Goal: Task Accomplishment & Management: Complete application form

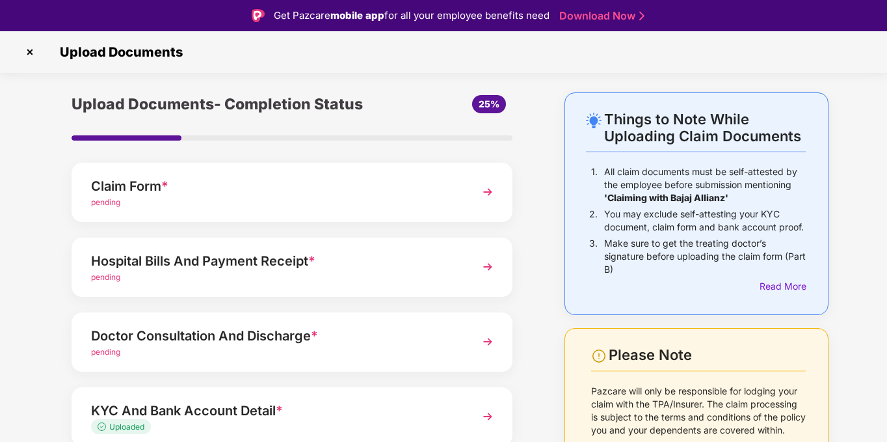
click at [214, 192] on div "Claim Form *" at bounding box center [275, 186] width 368 height 21
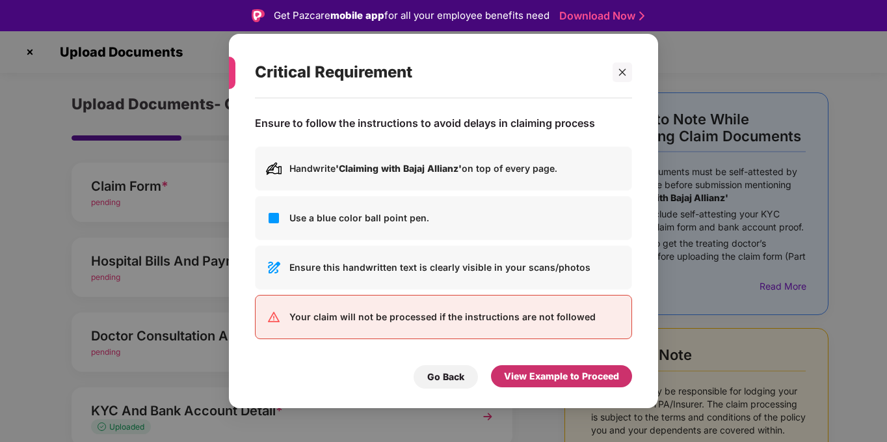
click at [544, 375] on div "View Example to Proceed" at bounding box center [561, 376] width 115 height 14
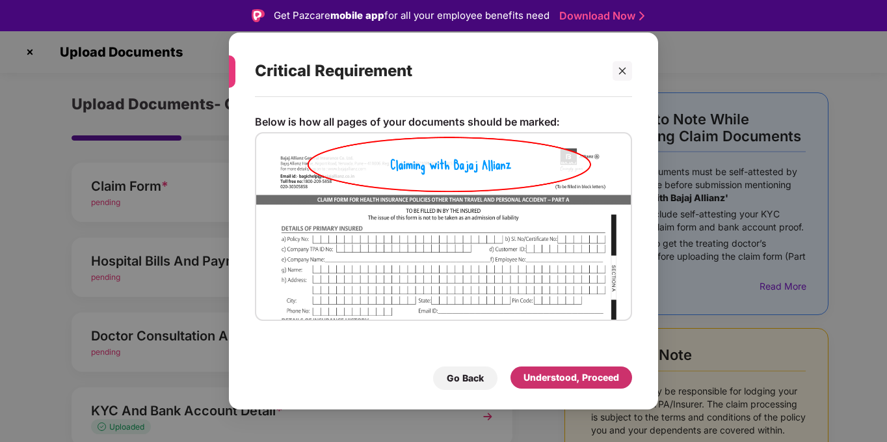
click at [544, 375] on div "Understood, Proceed" at bounding box center [572, 377] width 96 height 14
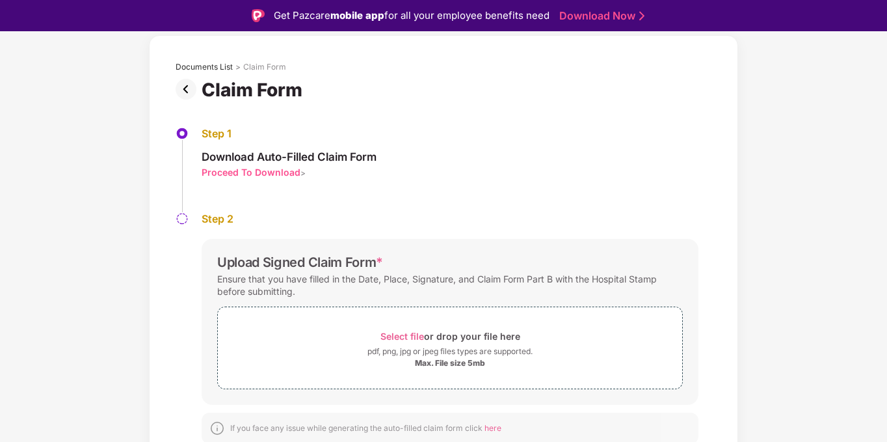
scroll to position [61, 0]
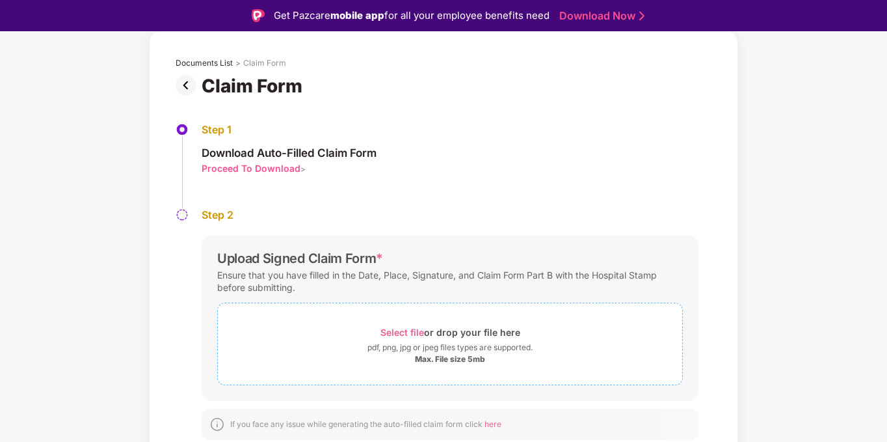
click at [411, 330] on span "Select file" at bounding box center [402, 331] width 44 height 11
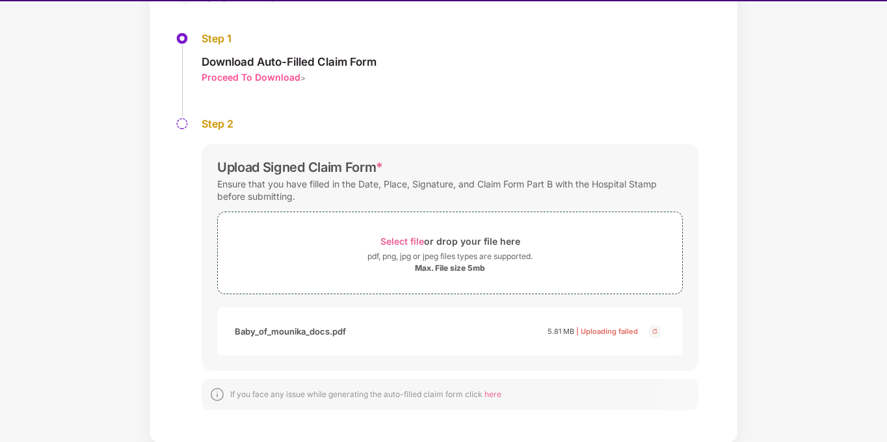
scroll to position [31, 0]
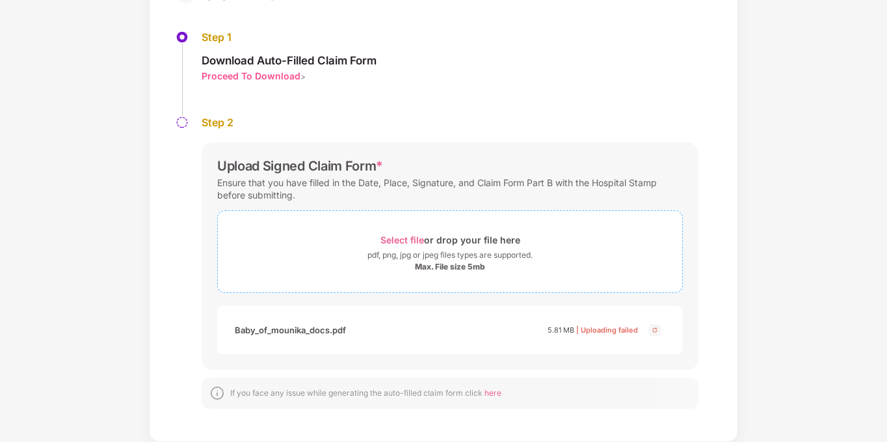
click at [408, 241] on span "Select file" at bounding box center [402, 239] width 44 height 11
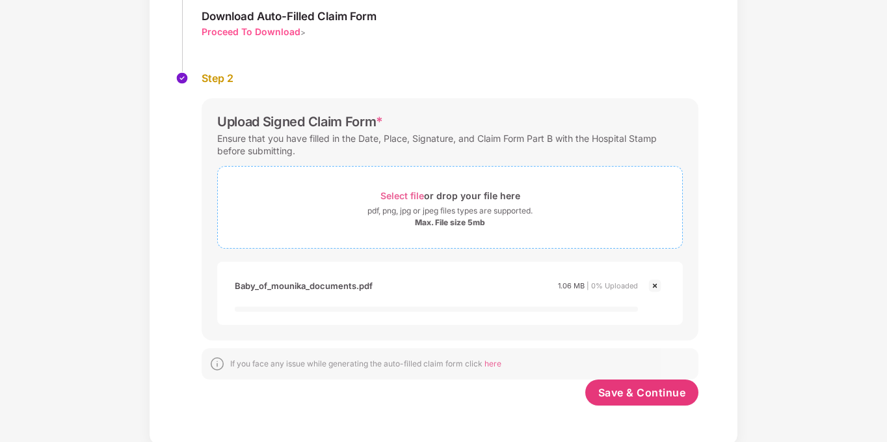
scroll to position [170, 0]
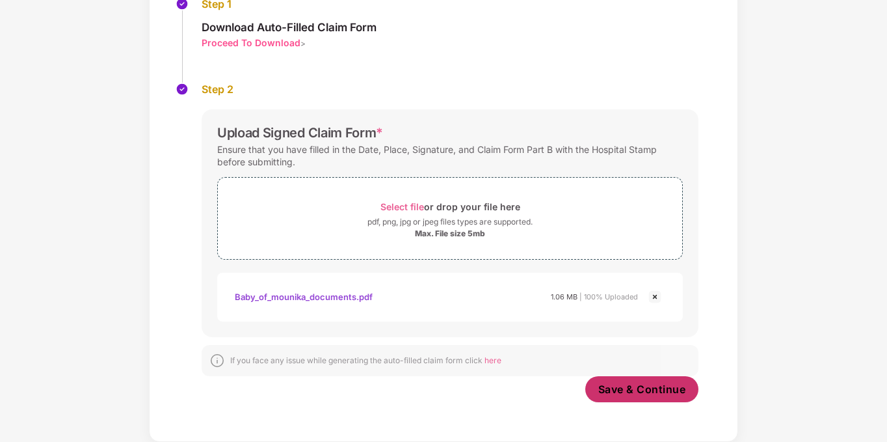
click at [631, 395] on span "Save & Continue" at bounding box center [642, 389] width 88 height 14
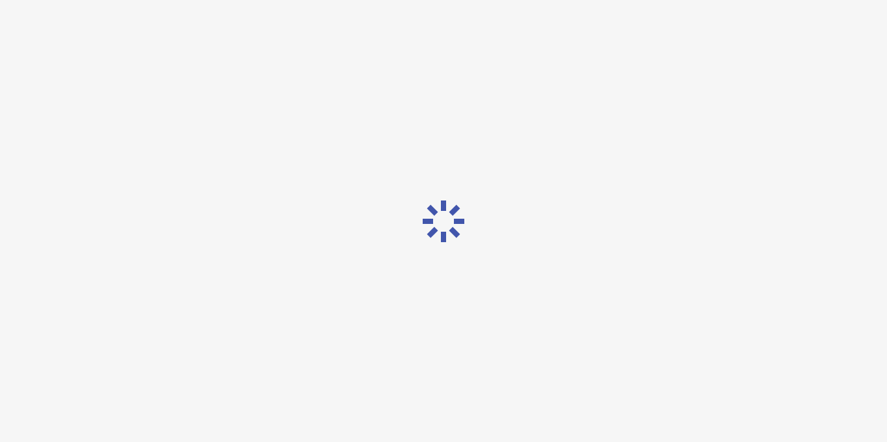
scroll to position [0, 0]
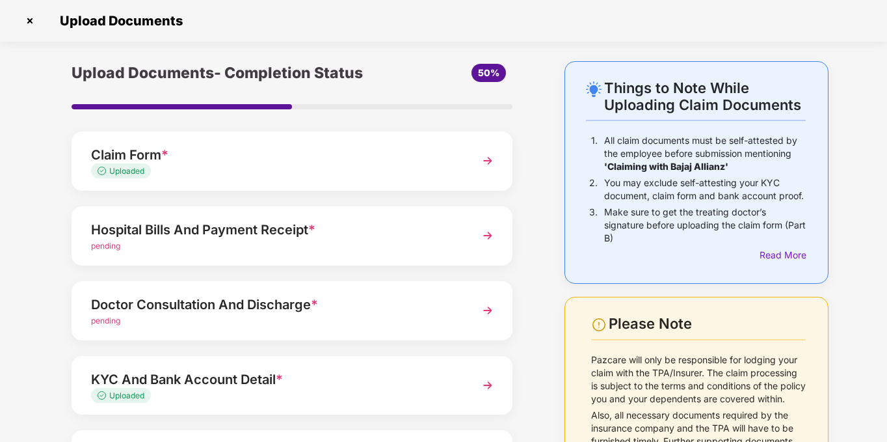
click at [250, 251] on div "pending" at bounding box center [275, 246] width 368 height 12
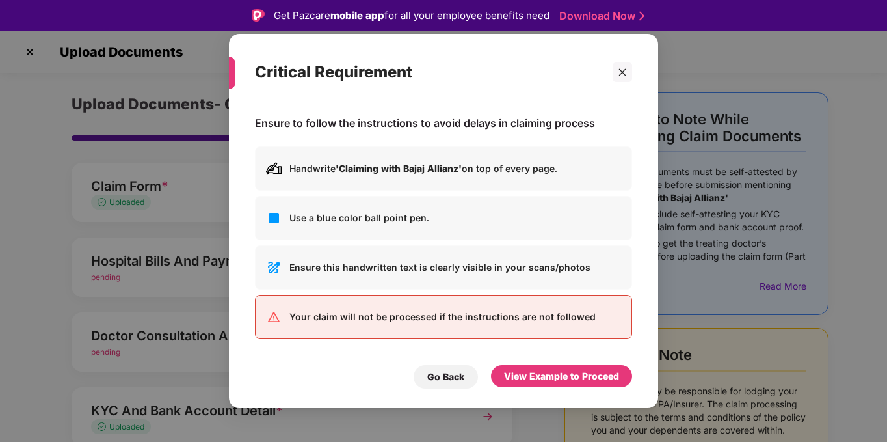
click at [535, 362] on div "Go Back View Example to Proceed" at bounding box center [443, 373] width 377 height 30
click at [536, 373] on div "View Example to Proceed" at bounding box center [561, 376] width 115 height 14
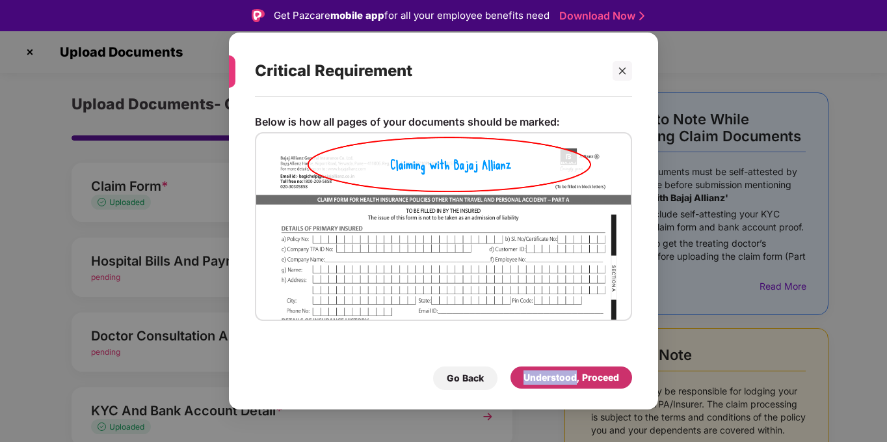
click at [536, 373] on div "Understood, Proceed" at bounding box center [572, 377] width 96 height 14
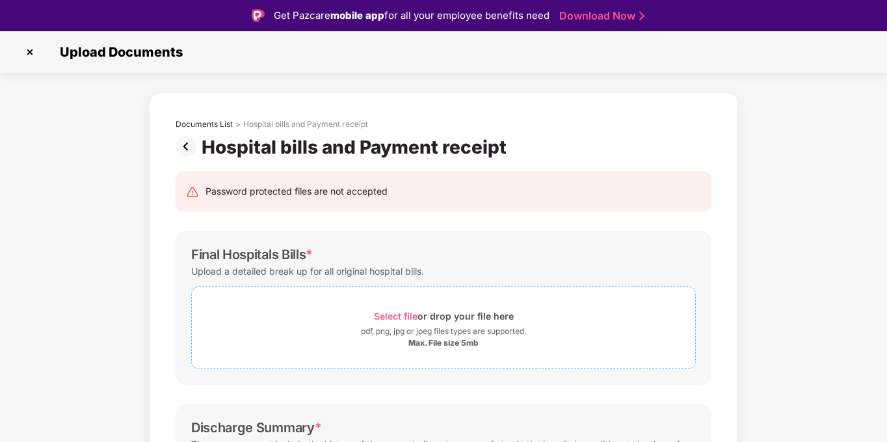
click at [399, 319] on span "Select file" at bounding box center [396, 315] width 44 height 11
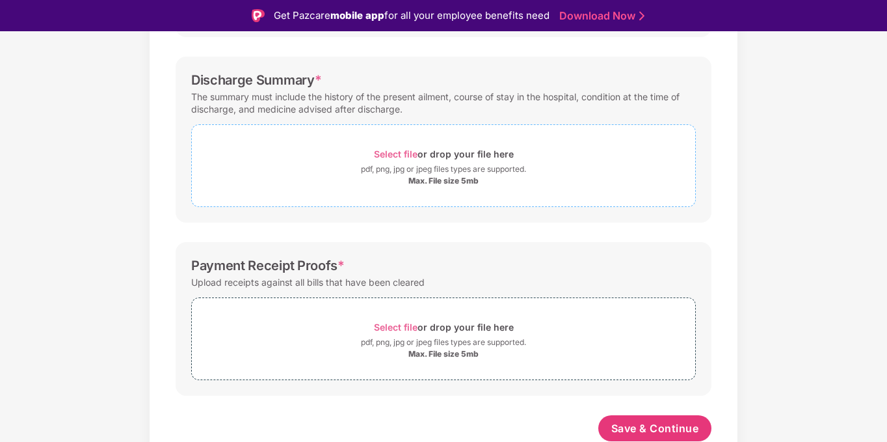
scroll to position [425, 0]
click at [364, 150] on div "Select file or drop your file here" at bounding box center [443, 153] width 503 height 18
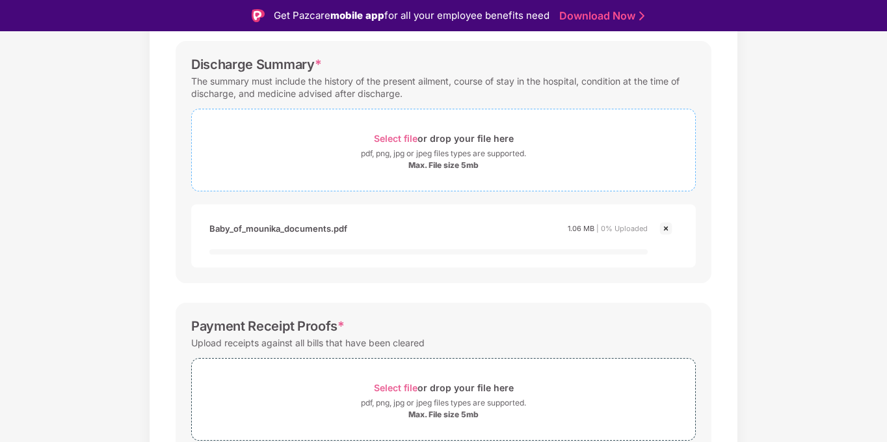
click at [250, 99] on div "The summary must include the history of the present ailment, course of stay in …" at bounding box center [443, 87] width 505 height 30
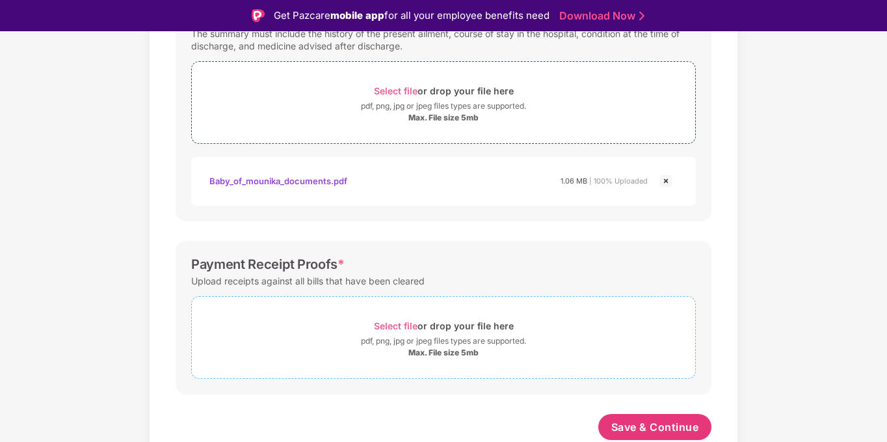
click at [400, 333] on div "Select file or drop your file here" at bounding box center [444, 326] width 140 height 18
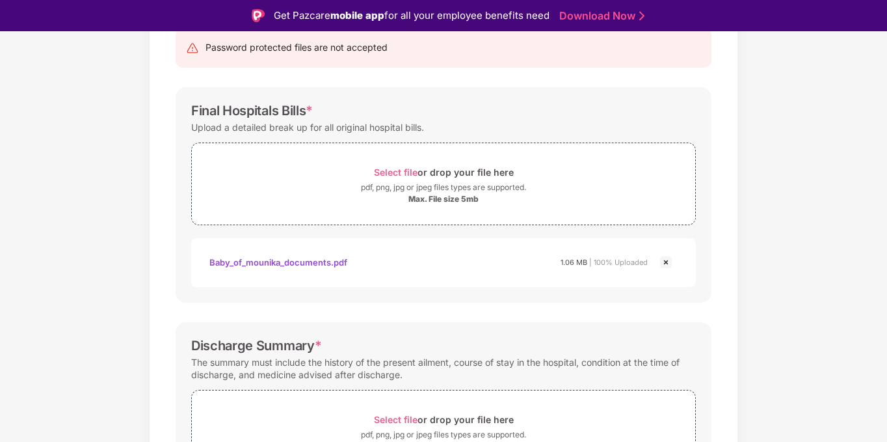
scroll to position [534, 0]
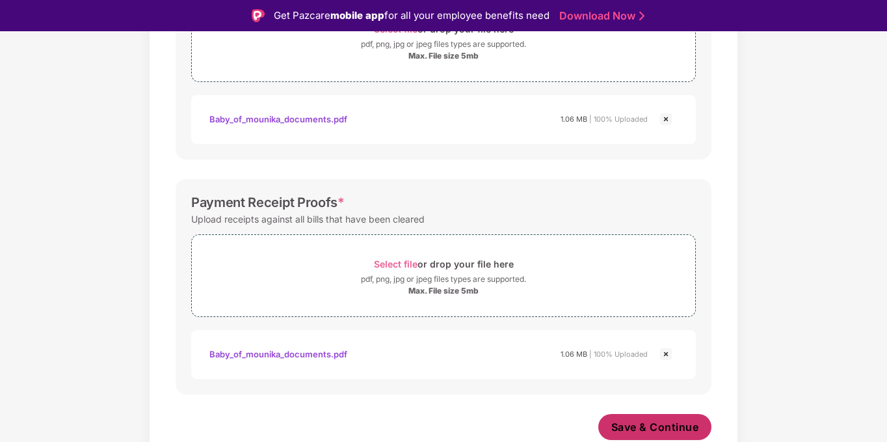
click at [638, 419] on span "Save & Continue" at bounding box center [655, 426] width 88 height 14
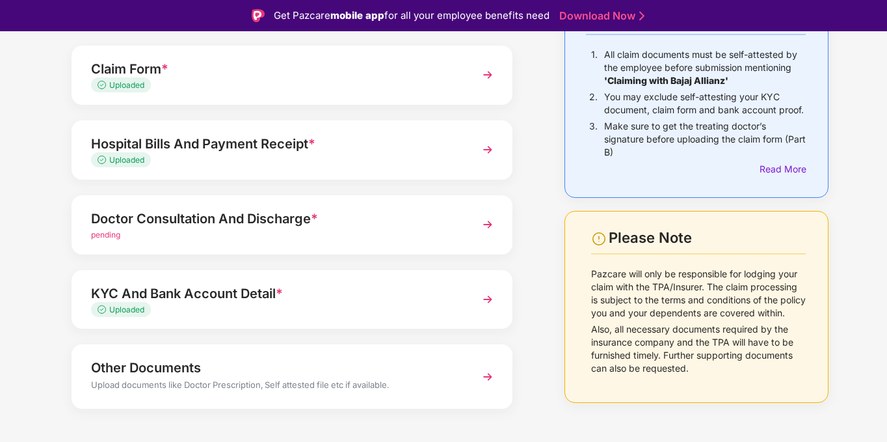
scroll to position [133, 0]
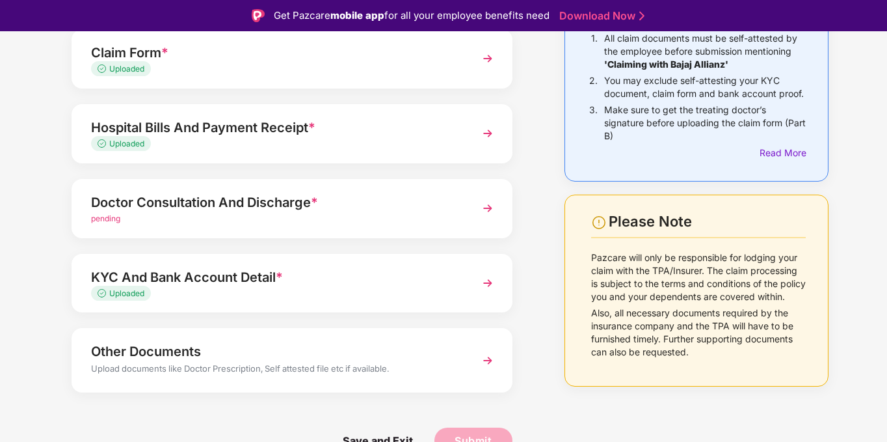
click at [195, 213] on div "pending" at bounding box center [275, 219] width 368 height 12
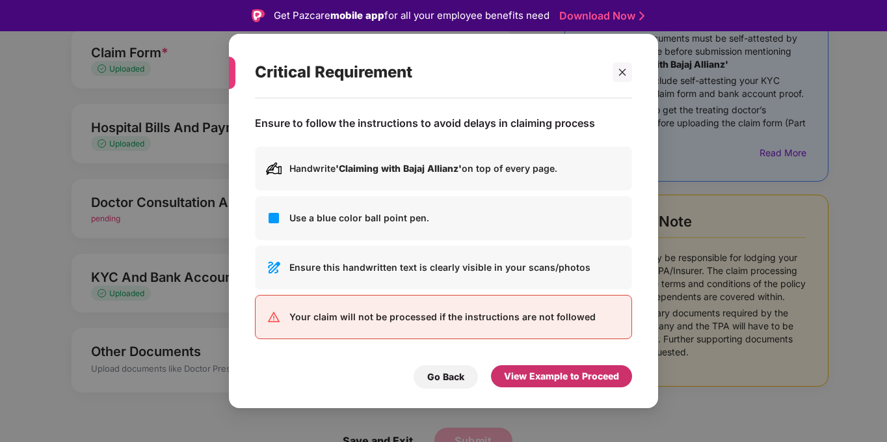
click at [593, 380] on div "View Example to Proceed" at bounding box center [561, 376] width 115 height 14
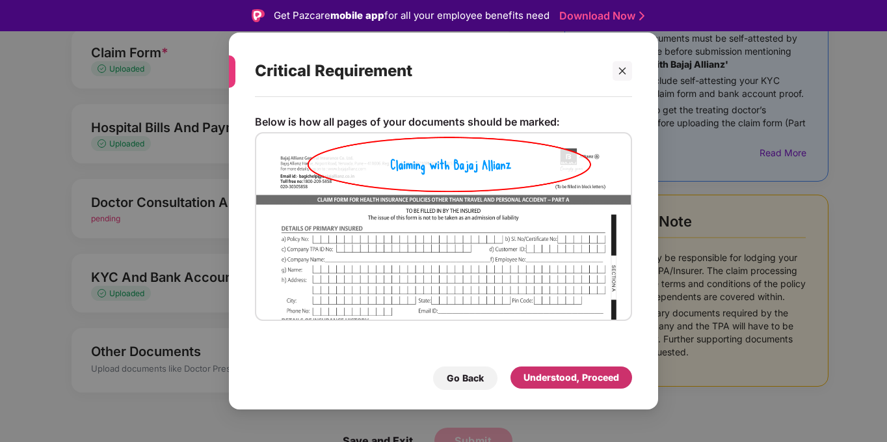
click at [551, 369] on div "Understood, Proceed" at bounding box center [571, 377] width 122 height 22
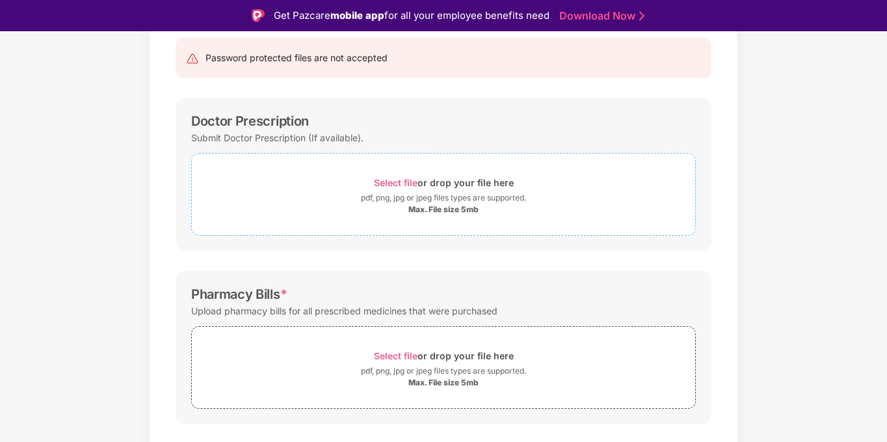
click at [395, 177] on span "Select file" at bounding box center [396, 182] width 44 height 11
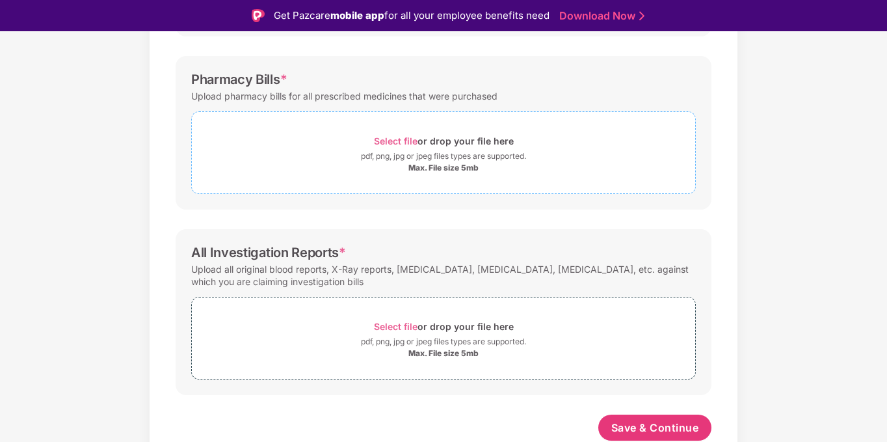
scroll to position [425, 0]
click at [395, 143] on span "Select file" at bounding box center [396, 140] width 44 height 11
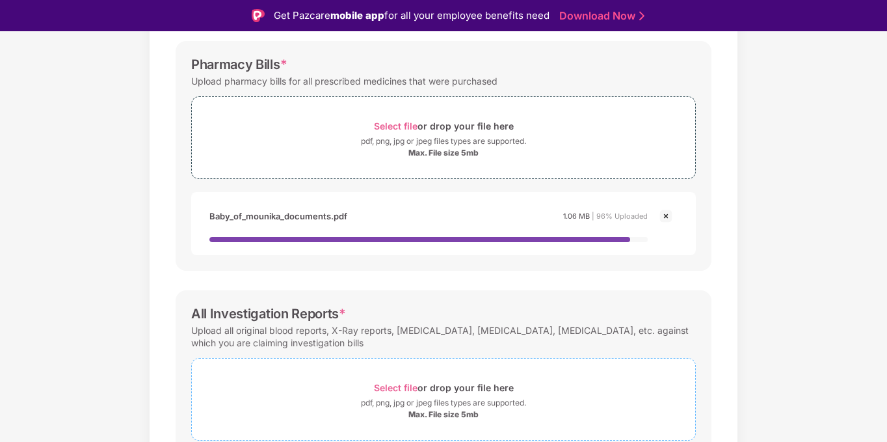
click at [401, 387] on span "Select file" at bounding box center [396, 387] width 44 height 11
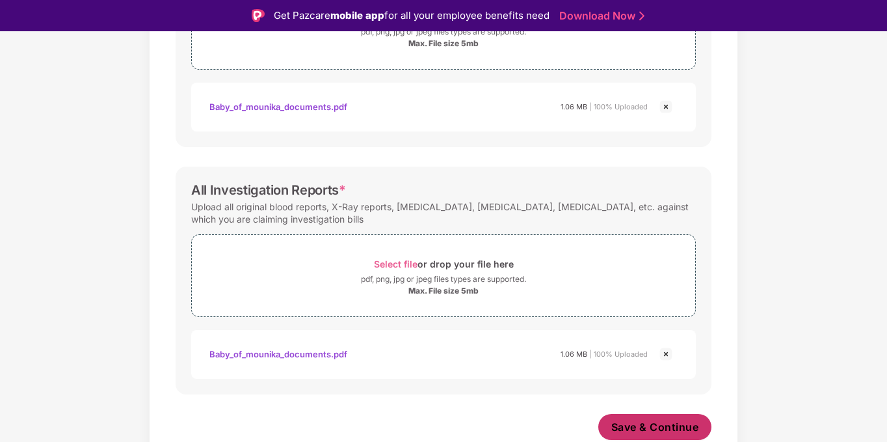
scroll to position [534, 0]
click at [674, 430] on span "Save & Continue" at bounding box center [655, 426] width 88 height 14
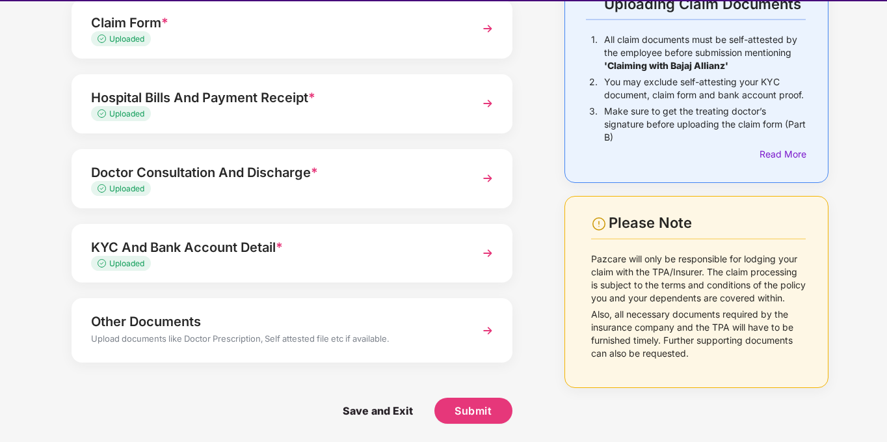
scroll to position [31, 0]
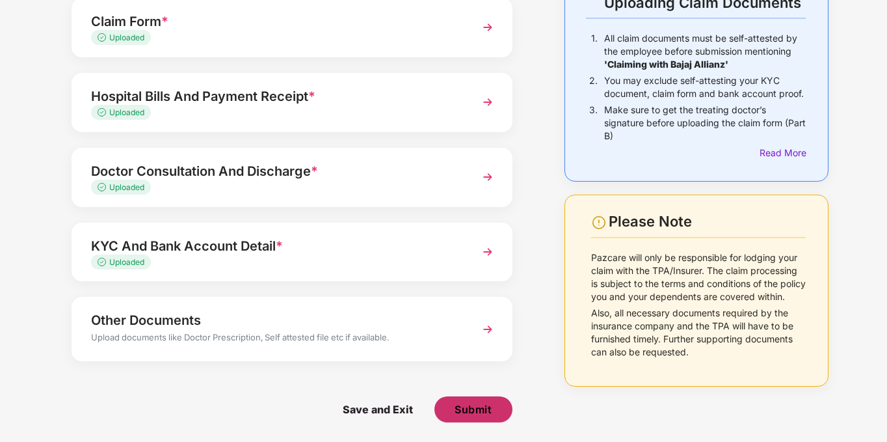
click at [485, 418] on button "Submit" at bounding box center [473, 409] width 78 height 26
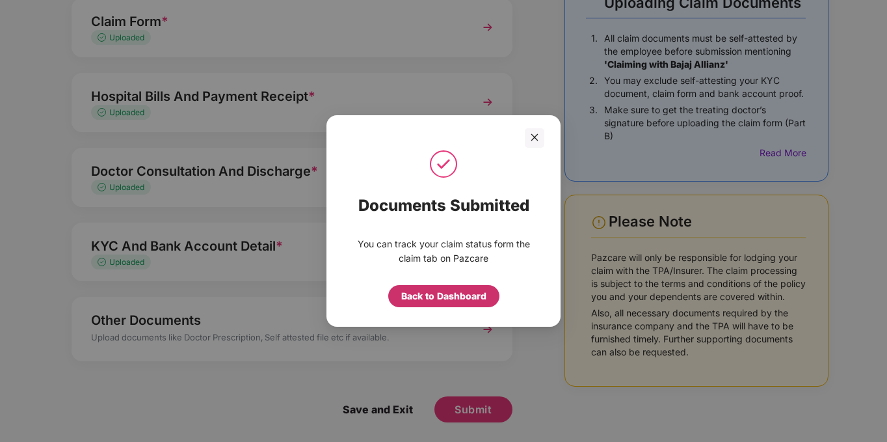
click at [457, 300] on div "Back to Dashboard" at bounding box center [443, 296] width 85 height 14
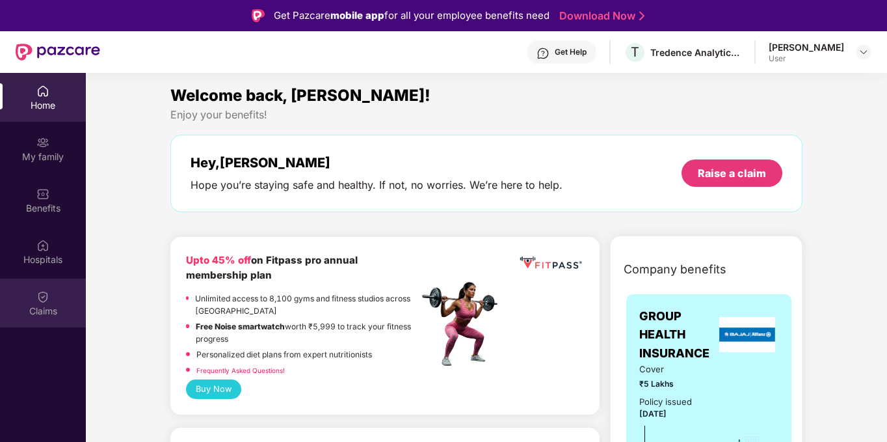
click at [57, 304] on div "Claims" at bounding box center [43, 310] width 86 height 13
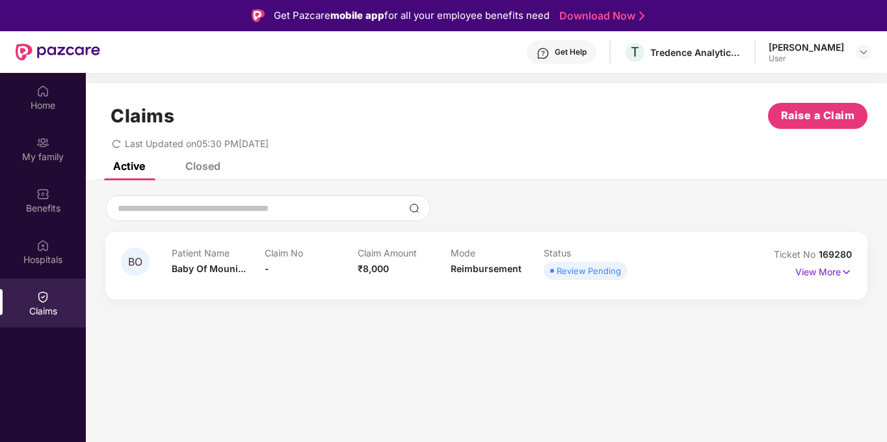
click at [214, 168] on div "Closed" at bounding box center [202, 165] width 35 height 13
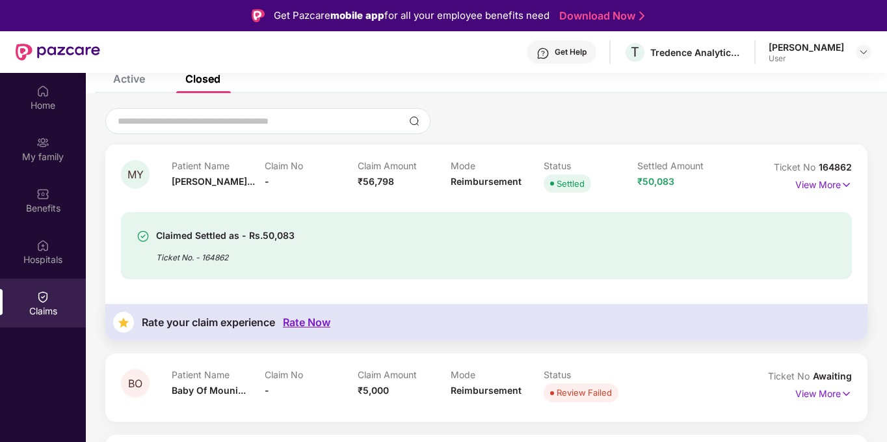
scroll to position [88, 0]
click at [294, 320] on div "Rate Now" at bounding box center [306, 321] width 47 height 12
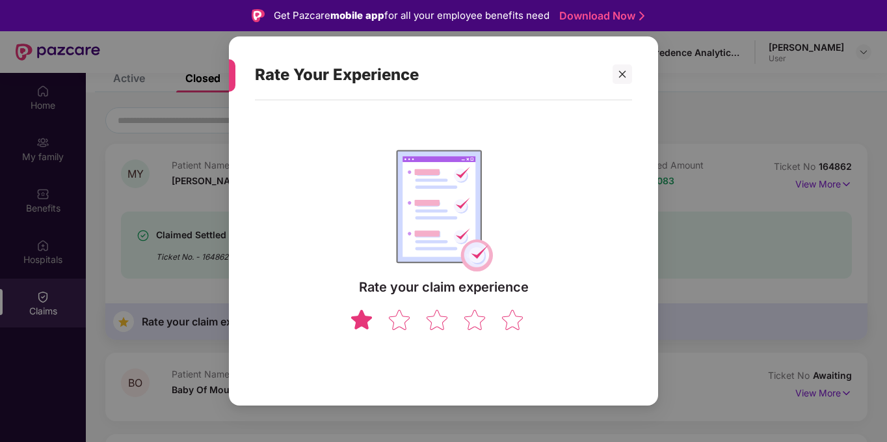
click at [371, 317] on img at bounding box center [361, 319] width 25 height 23
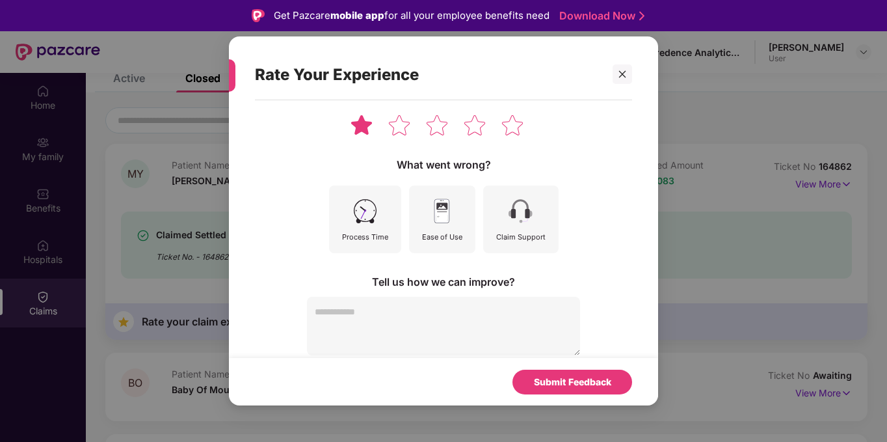
scroll to position [77, 0]
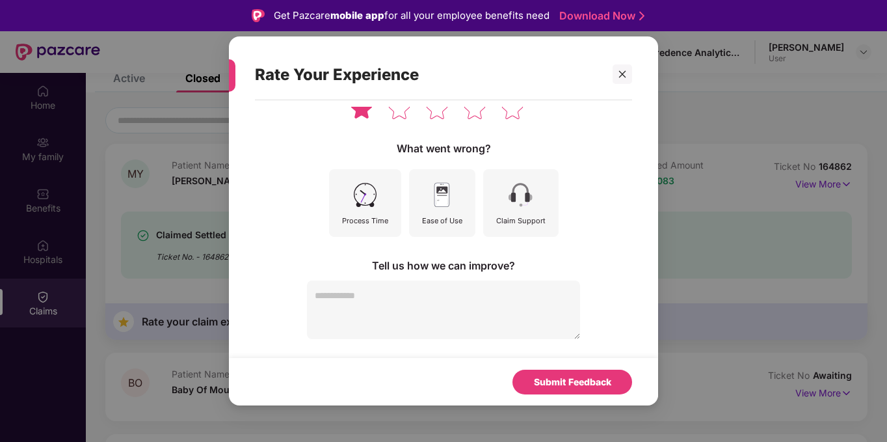
click at [393, 304] on textarea at bounding box center [443, 309] width 273 height 59
click at [526, 315] on icon "Turn off Grammarly on this website" at bounding box center [527, 319] width 9 height 10
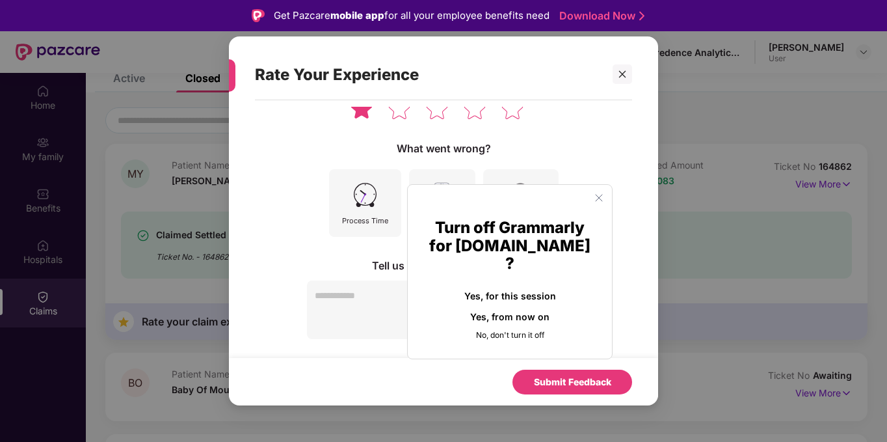
click at [499, 306] on button "Yes, from now on" at bounding box center [510, 316] width 163 height 21
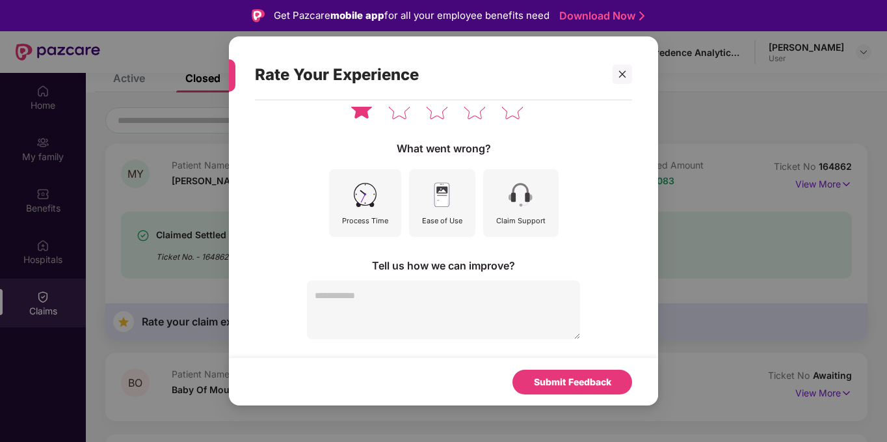
click at [421, 298] on textarea "To enrich screen reader interactions, please activate Accessibility in Grammarl…" at bounding box center [443, 309] width 273 height 59
paste textarea "**********"
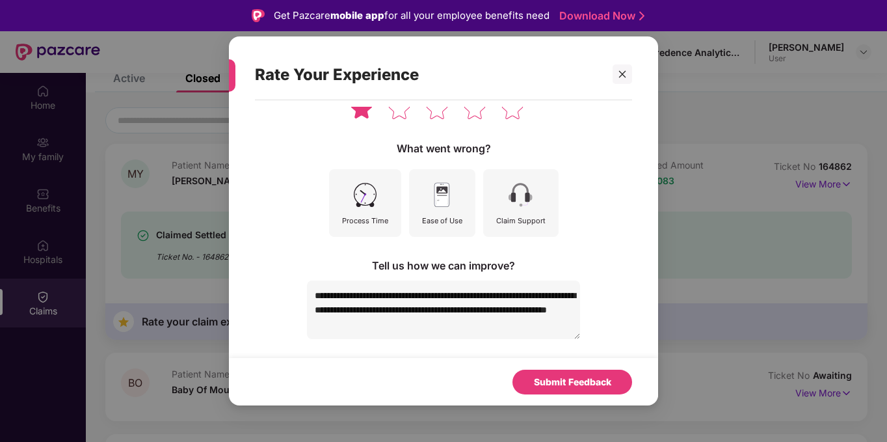
type textarea "**********"
click at [445, 211] on div "Ease of Use" at bounding box center [442, 203] width 66 height 68
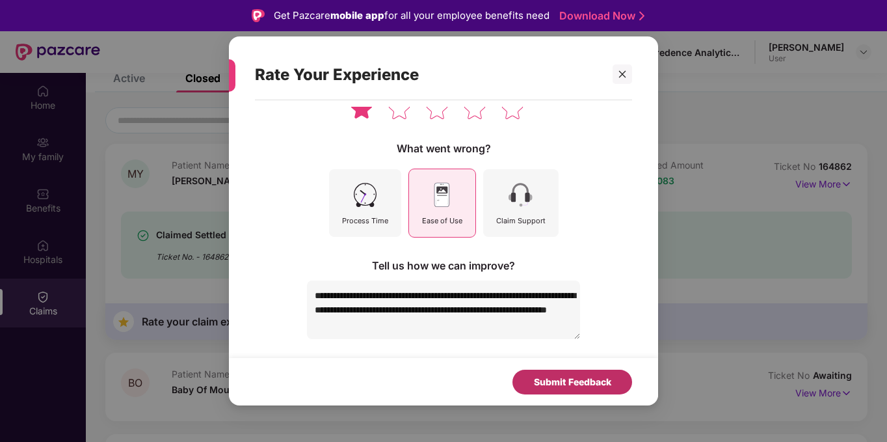
click at [548, 376] on div "Submit Feedback" at bounding box center [572, 382] width 77 height 14
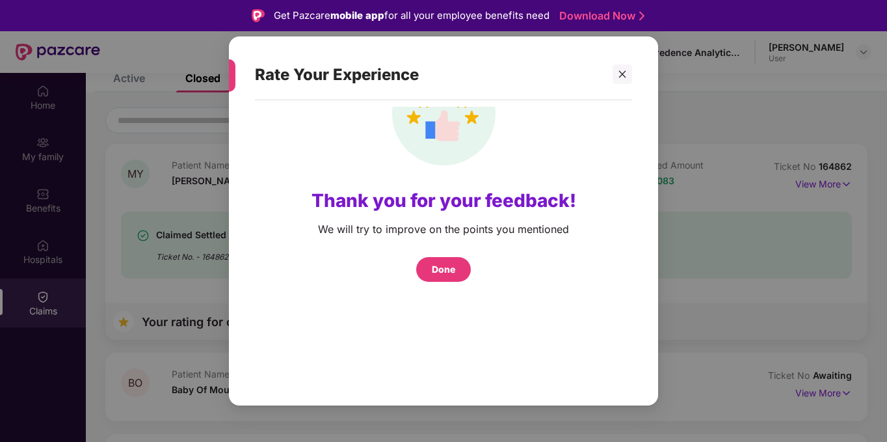
scroll to position [71, 0]
click at [441, 265] on div "Done" at bounding box center [443, 269] width 23 height 14
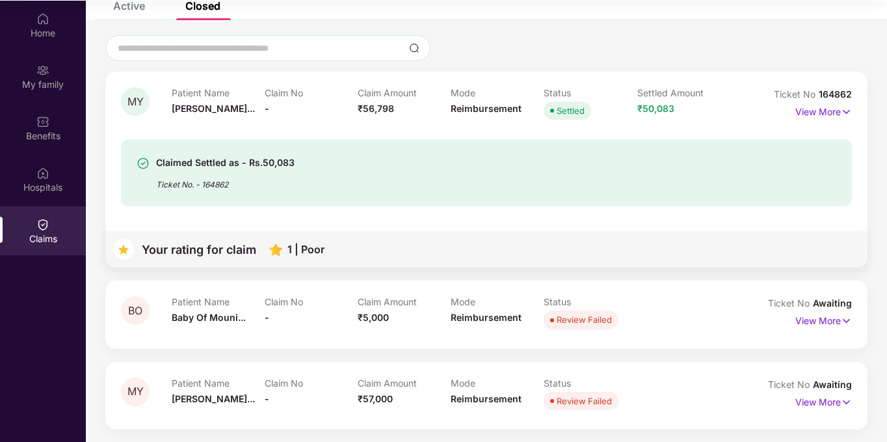
scroll to position [73, 0]
click at [825, 317] on p "View More" at bounding box center [823, 319] width 57 height 18
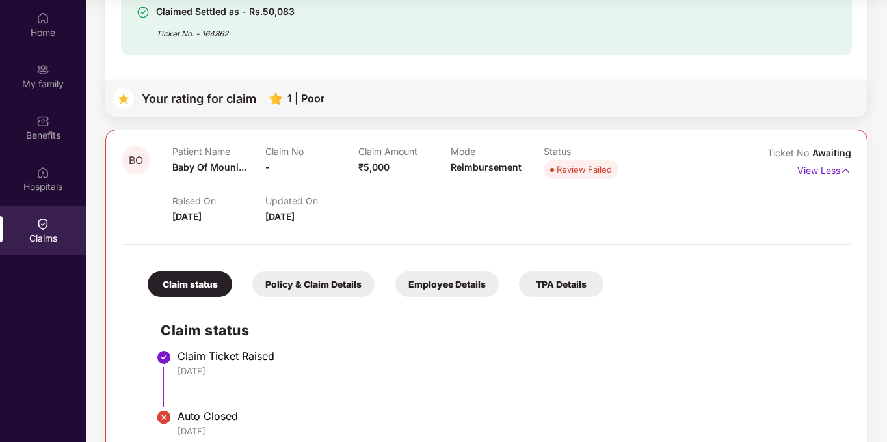
scroll to position [283, 0]
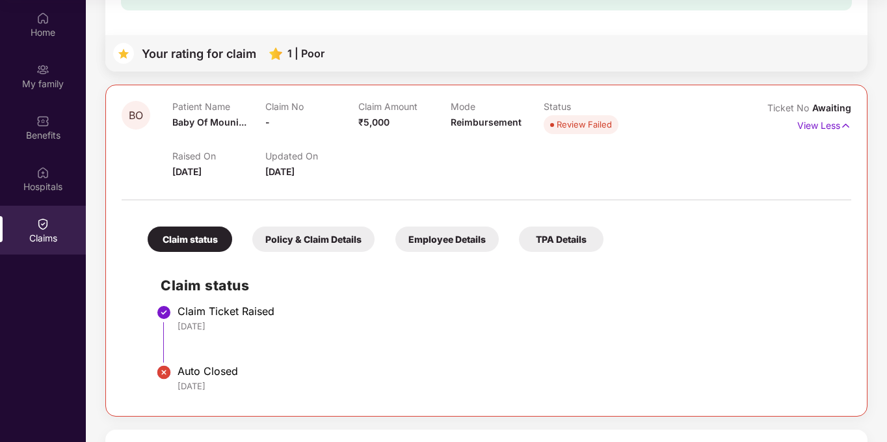
click at [585, 126] on div "Review Failed" at bounding box center [584, 124] width 55 height 13
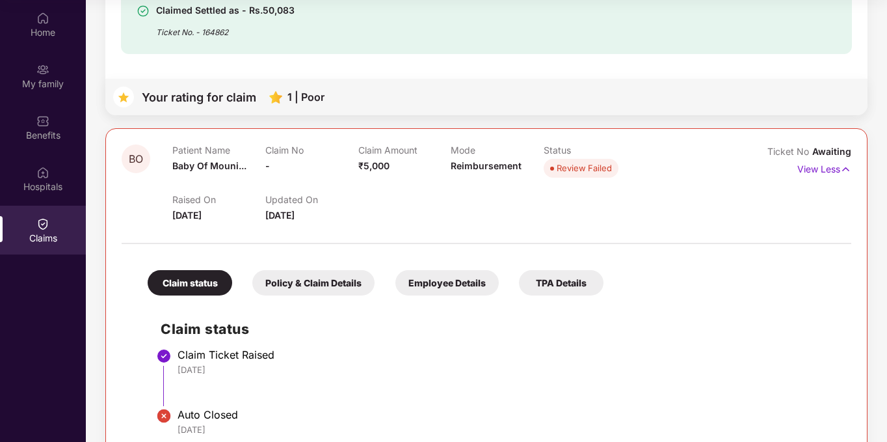
scroll to position [260, 0]
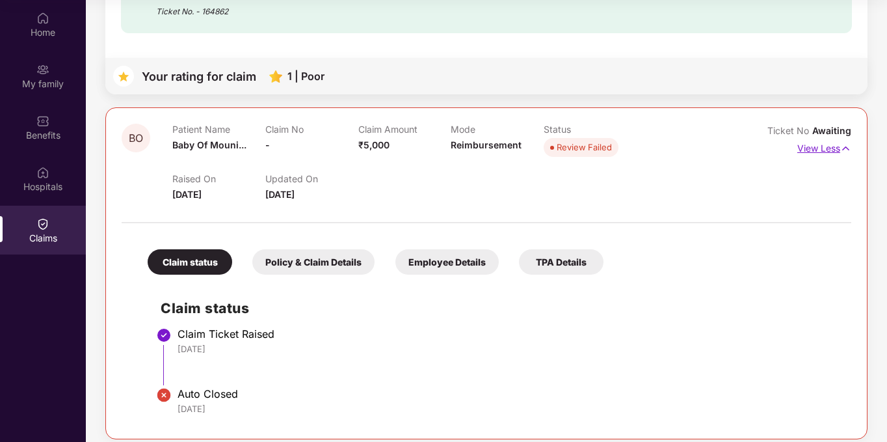
click at [827, 147] on p "View Less" at bounding box center [824, 147] width 54 height 18
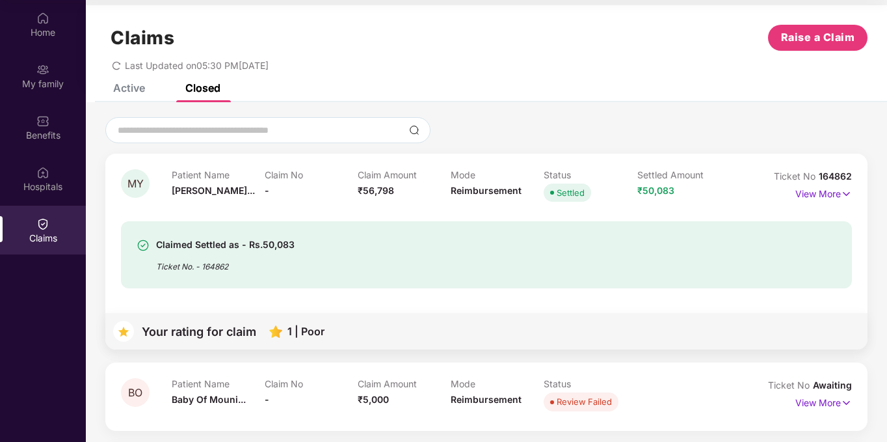
scroll to position [0, 0]
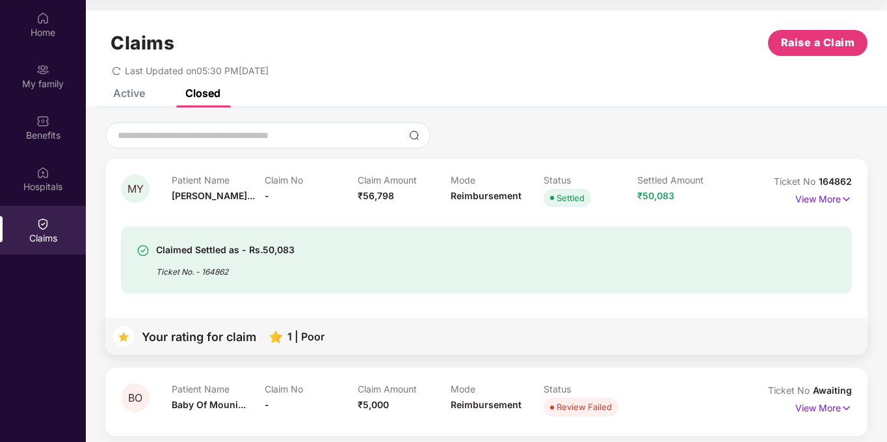
click at [34, 232] on div "Claims" at bounding box center [43, 238] width 86 height 13
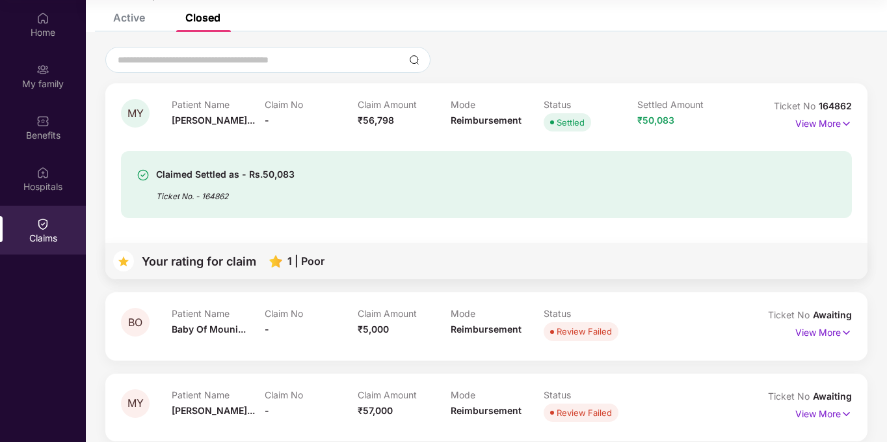
scroll to position [88, 0]
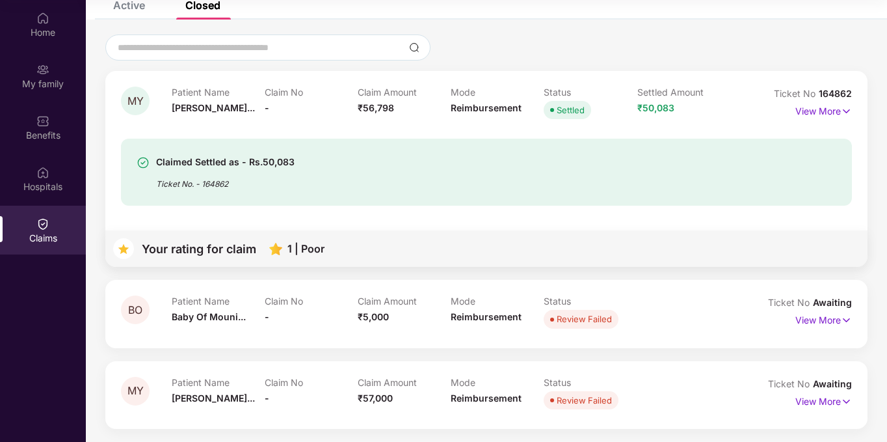
click at [132, 5] on div "Active" at bounding box center [129, 5] width 32 height 13
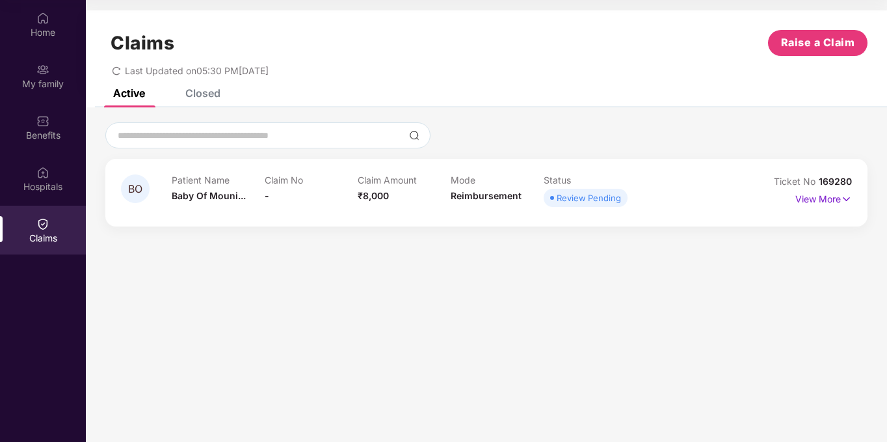
scroll to position [0, 0]
click at [830, 205] on p "View More" at bounding box center [823, 198] width 57 height 18
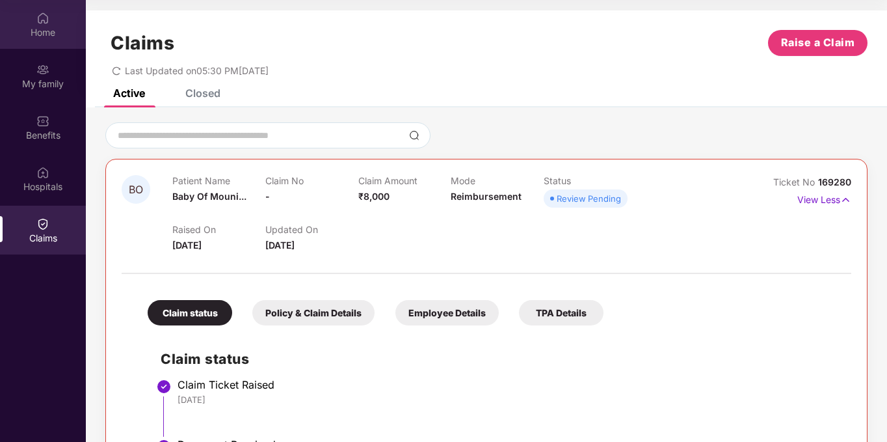
click at [40, 23] on img at bounding box center [42, 18] width 13 height 13
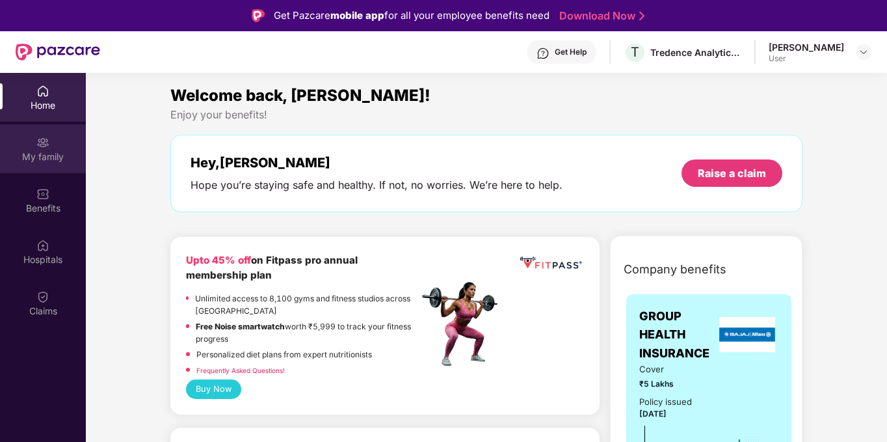
click at [48, 148] on img at bounding box center [42, 142] width 13 height 13
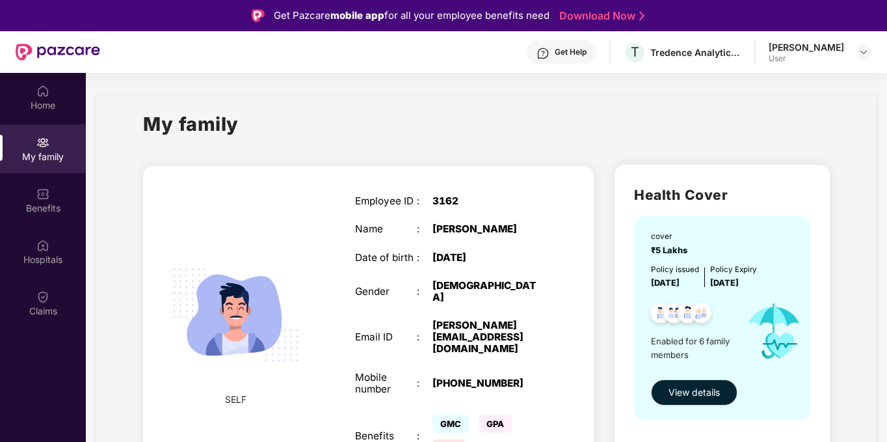
click at [856, 56] on div "[PERSON_NAME] Devapatla User" at bounding box center [820, 52] width 103 height 23
click at [860, 54] on img at bounding box center [863, 52] width 10 height 10
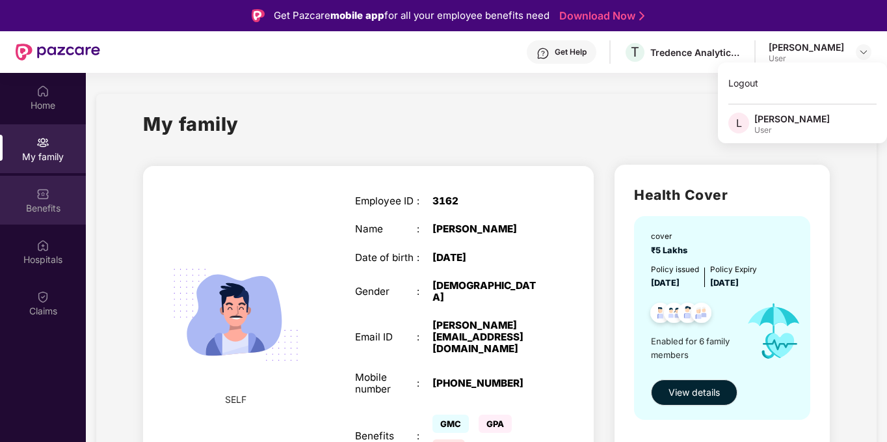
click at [47, 196] on img at bounding box center [42, 193] width 13 height 13
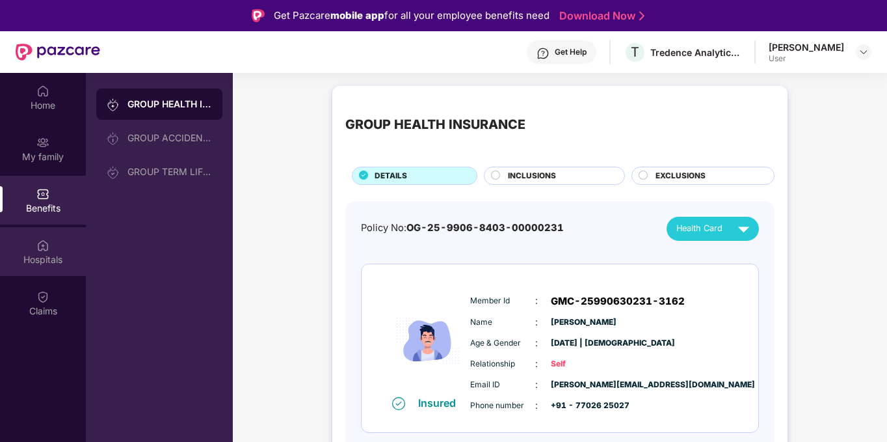
click at [46, 256] on div "Hospitals" at bounding box center [43, 259] width 86 height 13
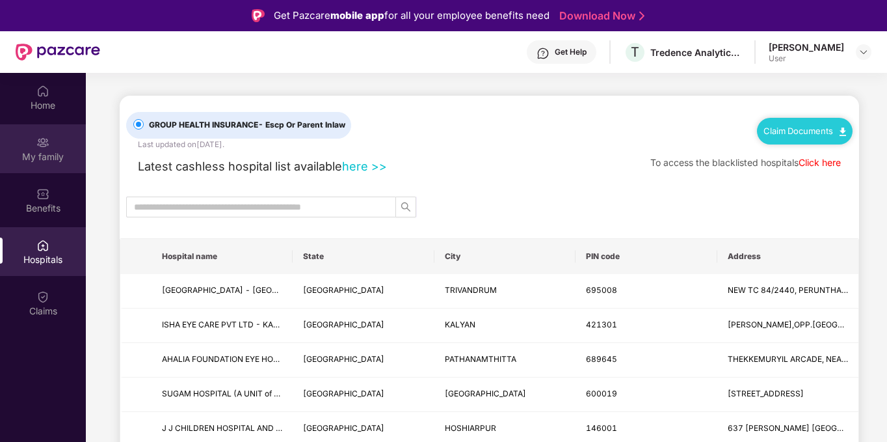
click at [38, 163] on div "My family" at bounding box center [43, 156] width 86 height 13
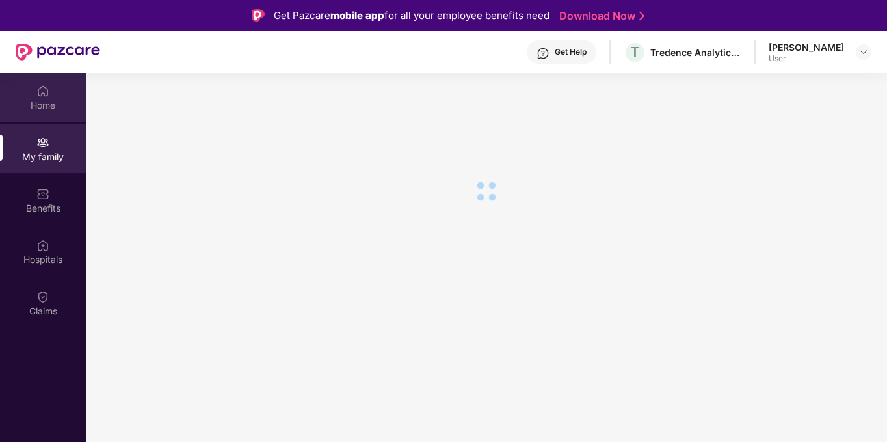
click at [45, 99] on div "Home" at bounding box center [43, 105] width 86 height 13
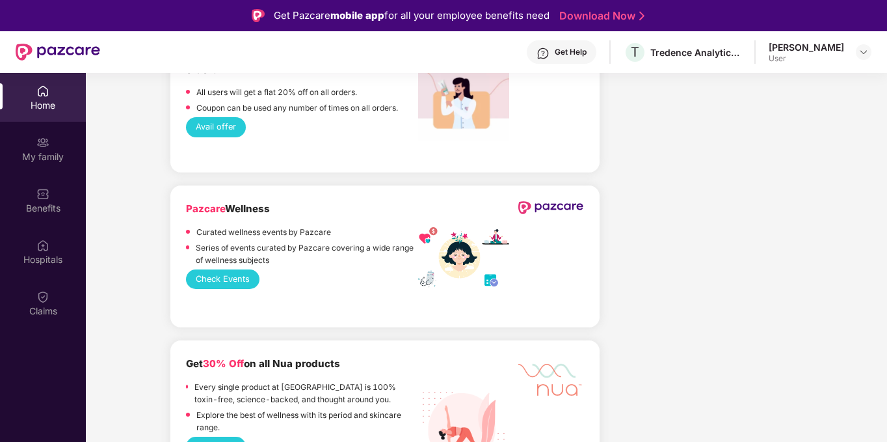
scroll to position [1496, 0]
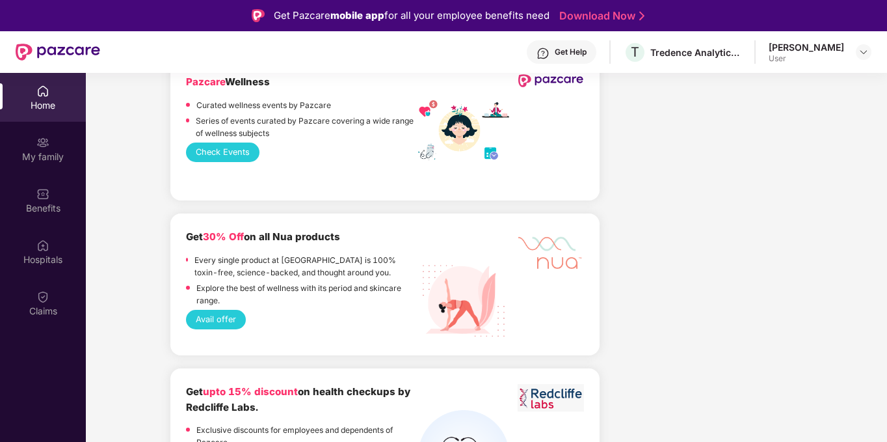
click at [555, 52] on div "Get Help" at bounding box center [571, 52] width 32 height 10
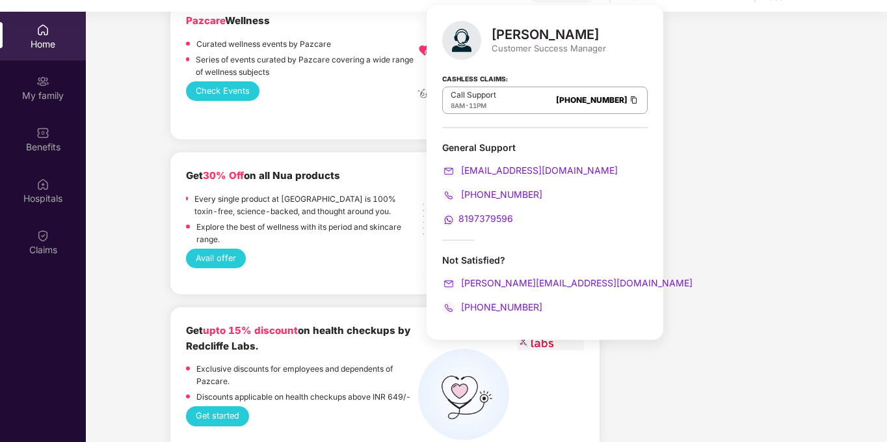
scroll to position [73, 0]
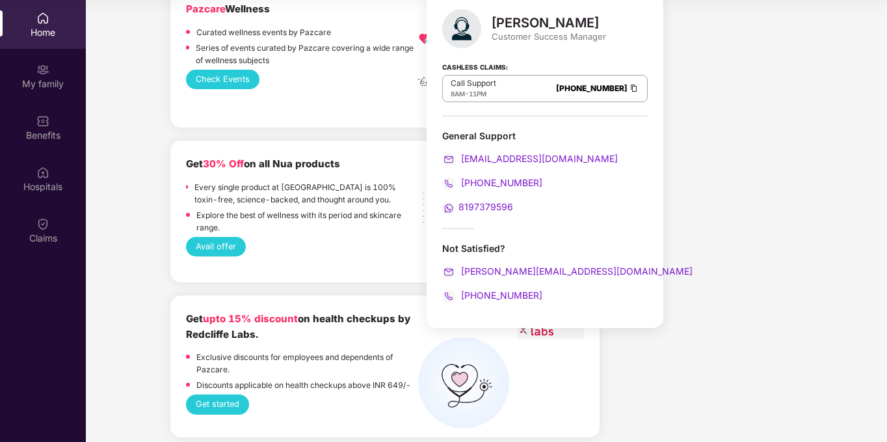
click at [703, 239] on div "Company benefits GROUP HEALTH INSURANCE Cover ₹5 Lakhs Policy issued [DATE] Pol…" at bounding box center [706, 217] width 203 height 3100
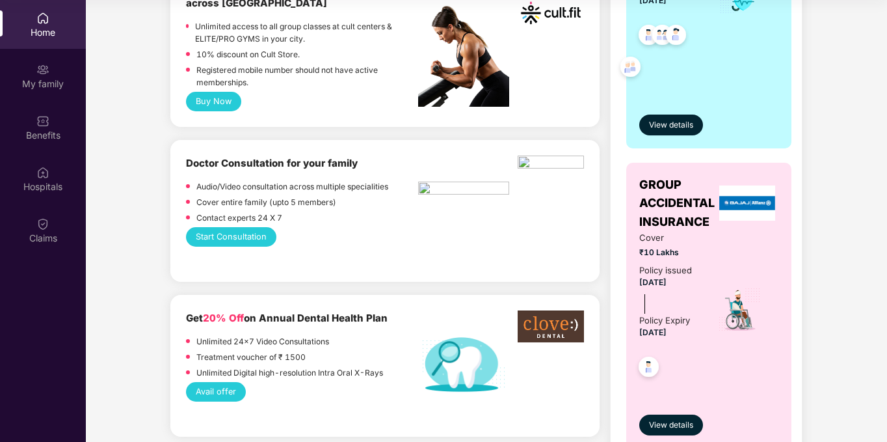
scroll to position [0, 0]
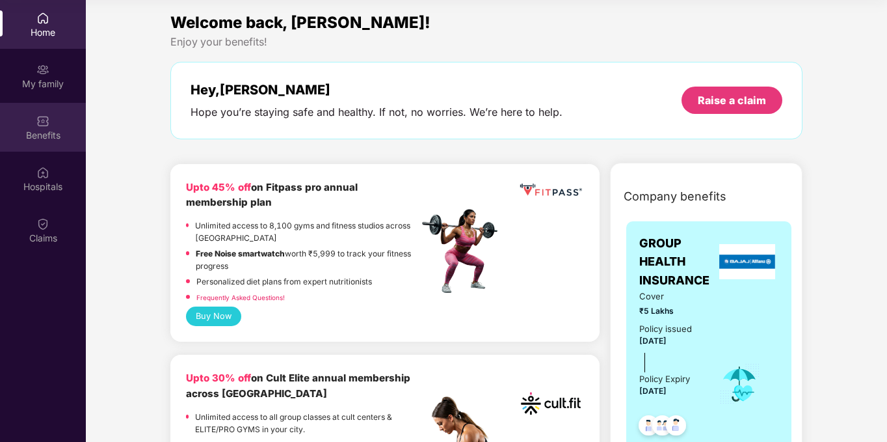
click at [45, 124] on img at bounding box center [42, 120] width 13 height 13
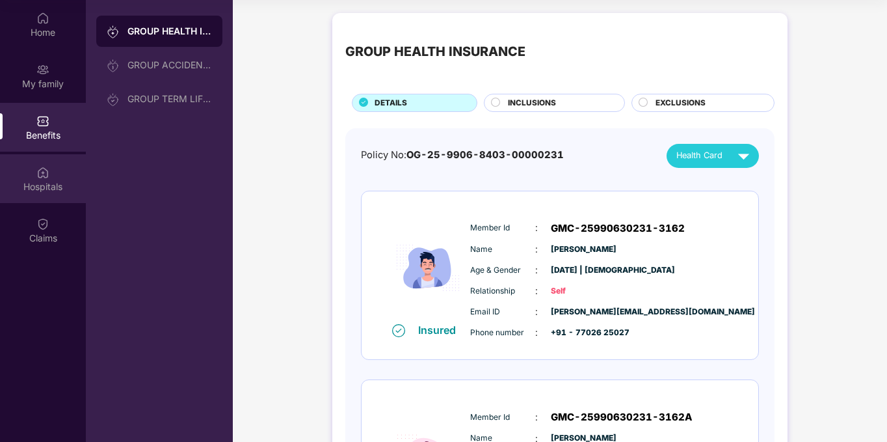
click at [38, 201] on div "Hospitals" at bounding box center [43, 178] width 86 height 49
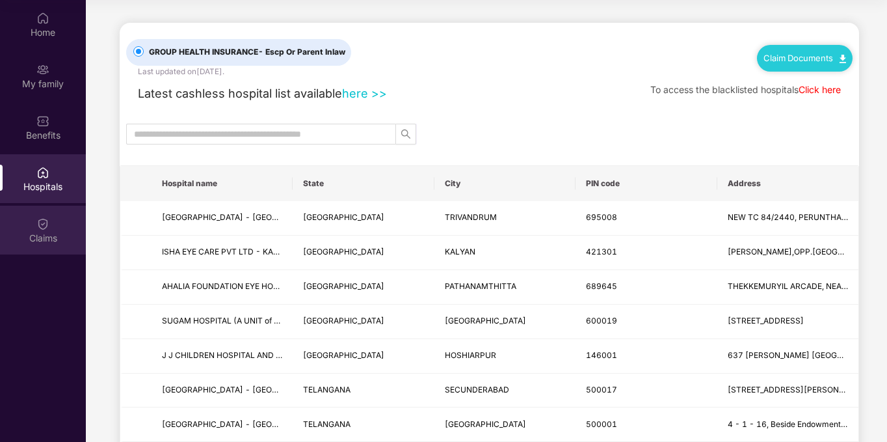
click at [38, 233] on div "Claims" at bounding box center [43, 238] width 86 height 13
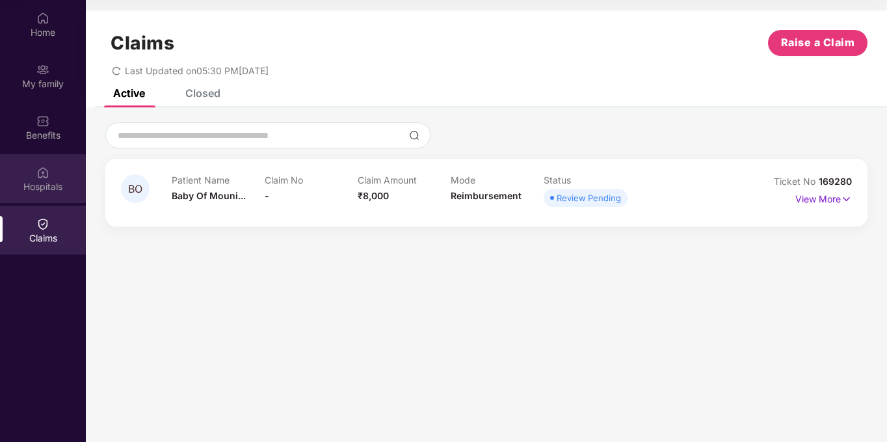
click at [41, 185] on div "Hospitals" at bounding box center [43, 186] width 86 height 13
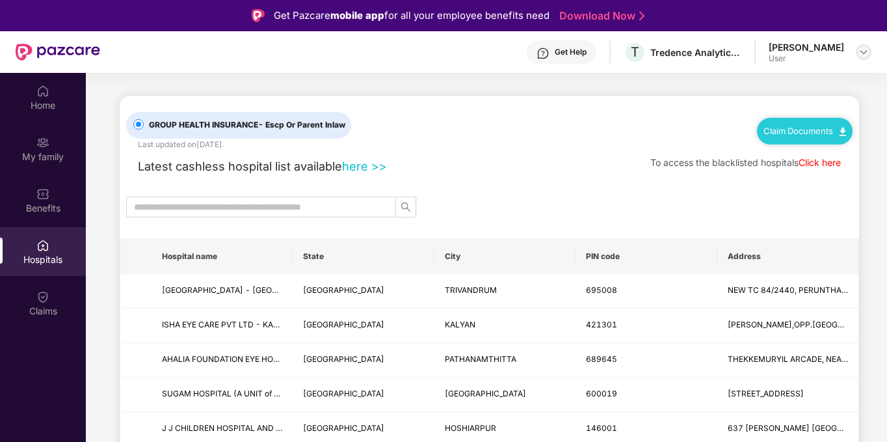
click at [867, 55] on img at bounding box center [863, 52] width 10 height 10
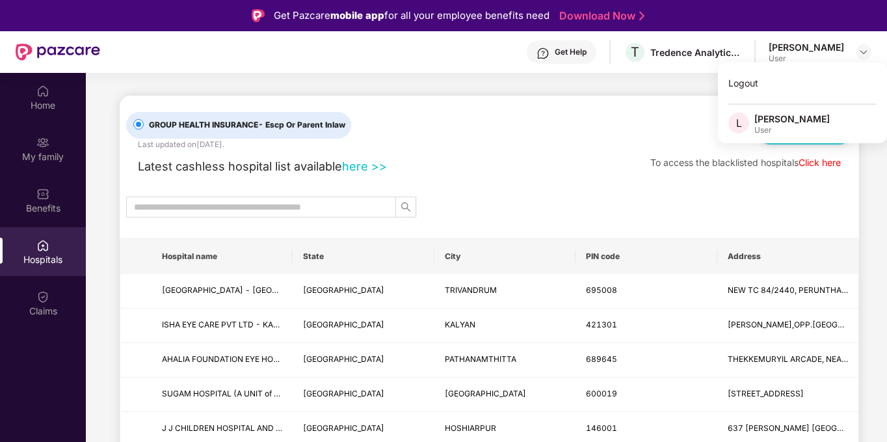
click at [799, 125] on div "User" at bounding box center [791, 130] width 75 height 10
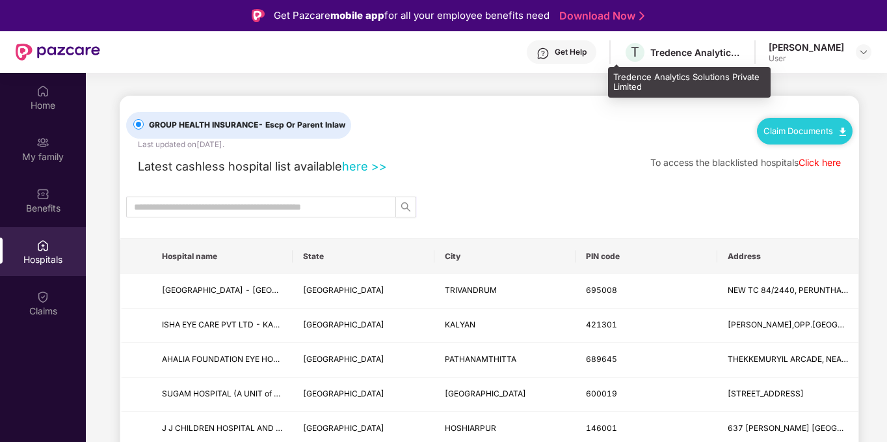
click at [650, 53] on div "Tredence Analytics Solutions Private Limited" at bounding box center [695, 52] width 91 height 12
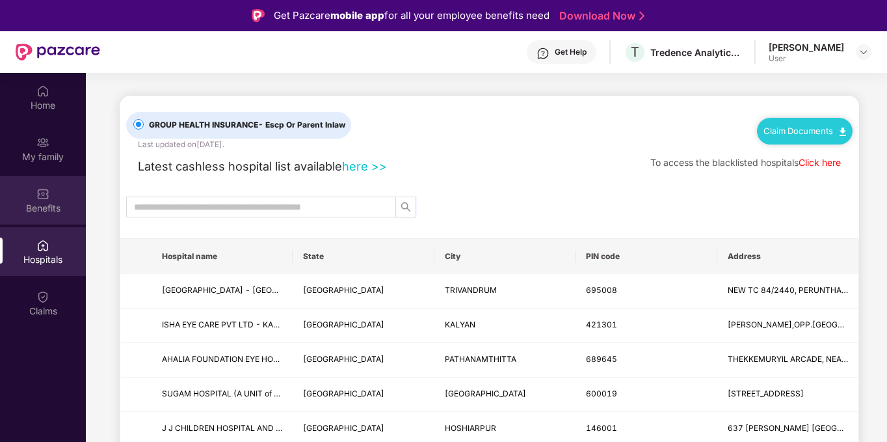
click at [34, 192] on div "Benefits" at bounding box center [43, 200] width 86 height 49
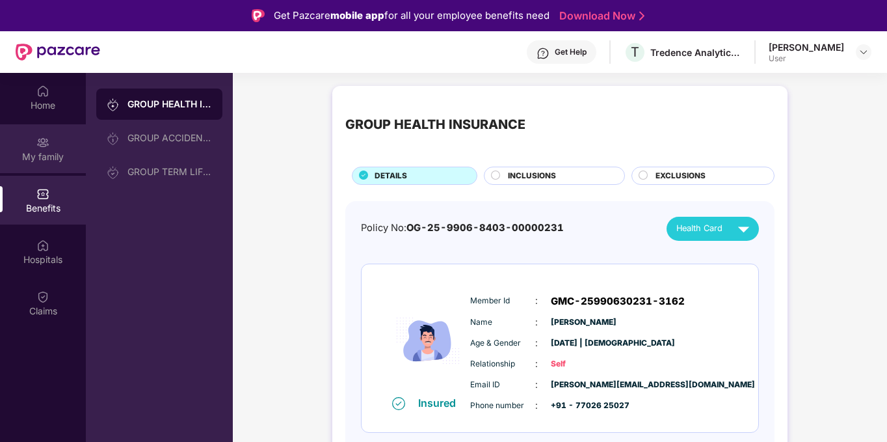
click at [36, 144] on img at bounding box center [42, 142] width 13 height 13
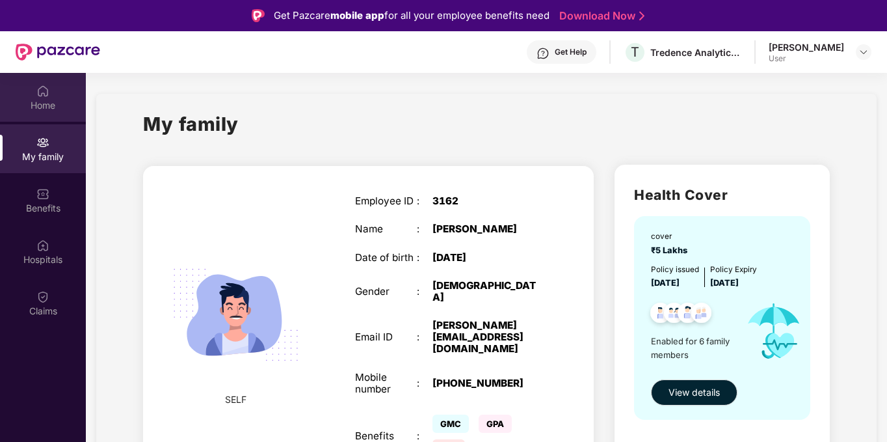
click at [32, 113] on div "Home" at bounding box center [43, 97] width 86 height 49
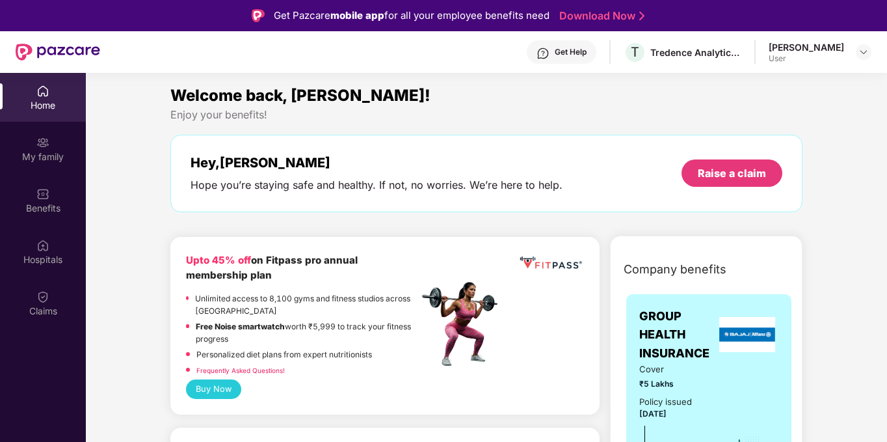
scroll to position [73, 0]
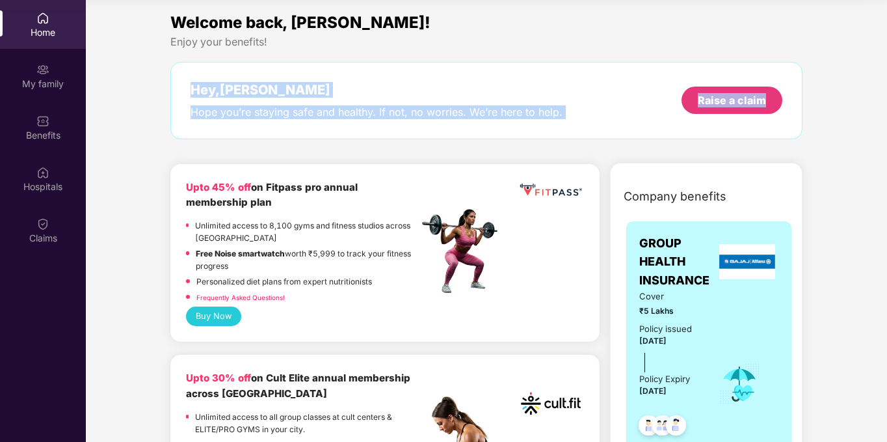
drag, startPoint x: 885, startPoint y: 41, endPoint x: 869, endPoint y: 114, distance: 75.3
click at [770, 133] on div "Hey, Lohith Hope you’re staying safe and healthy. If not, no worries. We’re her…" at bounding box center [486, 100] width 632 height 77
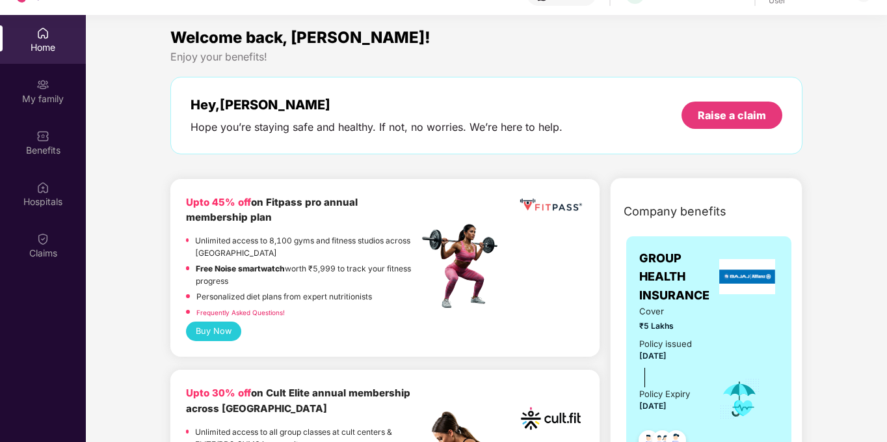
scroll to position [0, 0]
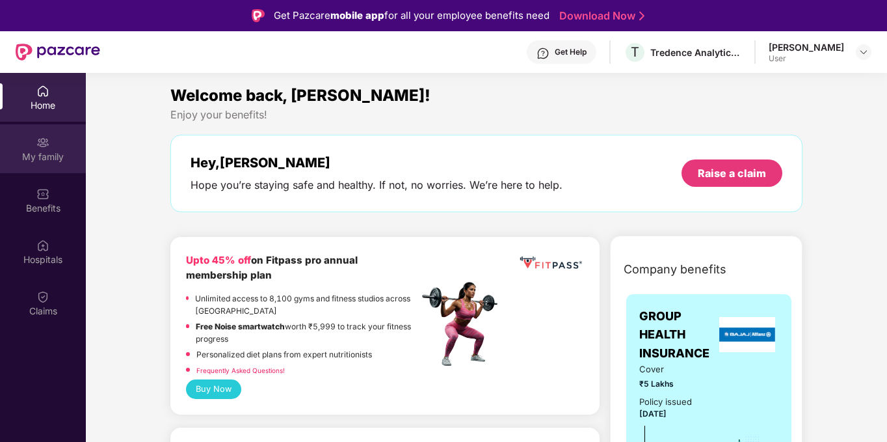
click at [51, 143] on div "My family" at bounding box center [43, 148] width 86 height 49
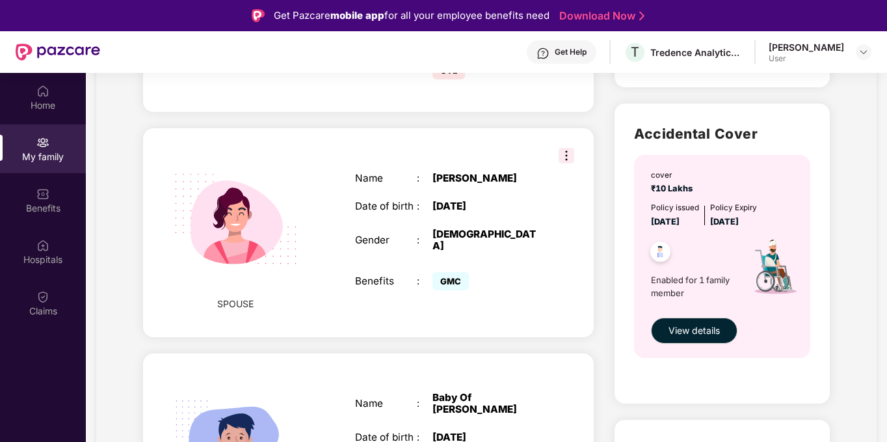
scroll to position [390, 0]
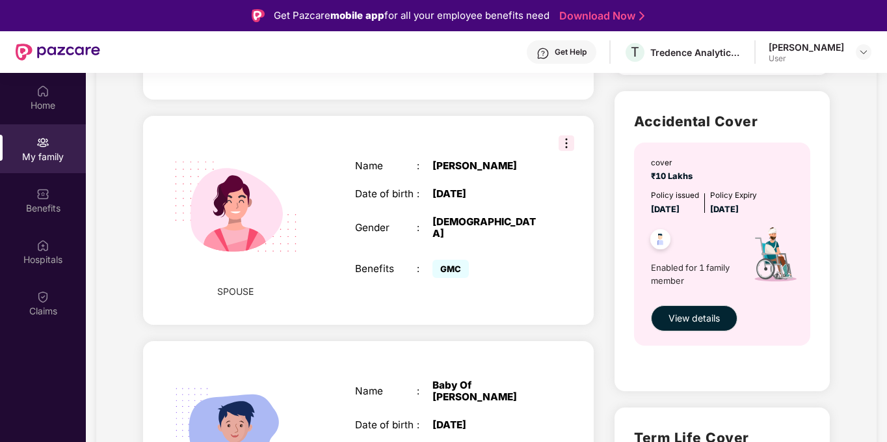
click at [563, 135] on img at bounding box center [567, 143] width 16 height 16
click at [62, 200] on div "Benefits" at bounding box center [43, 200] width 86 height 49
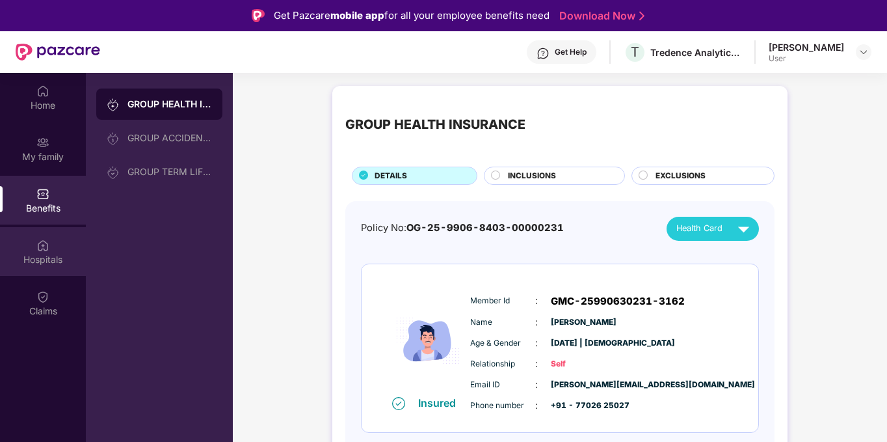
click at [57, 239] on div "Hospitals" at bounding box center [43, 251] width 86 height 49
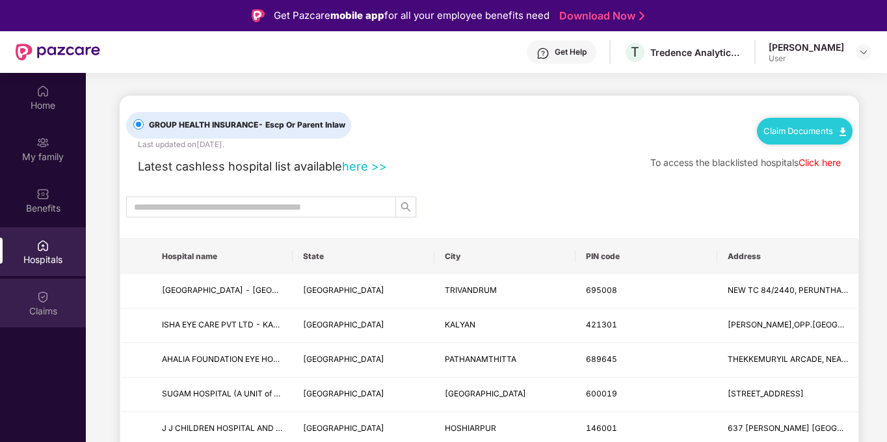
click at [23, 310] on div "Claims" at bounding box center [43, 310] width 86 height 13
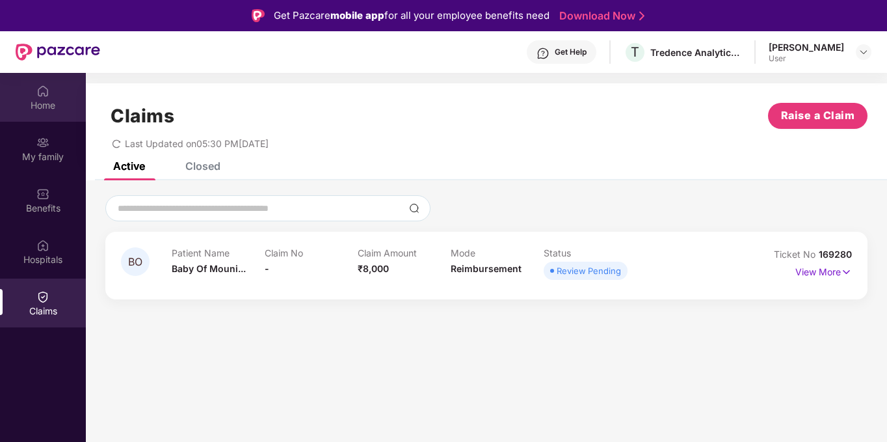
click at [56, 101] on div "Home" at bounding box center [43, 105] width 86 height 13
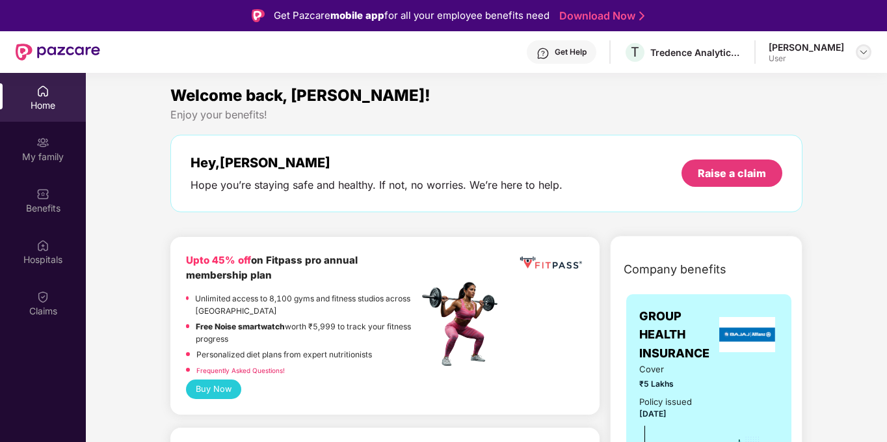
click at [860, 51] on img at bounding box center [863, 52] width 10 height 10
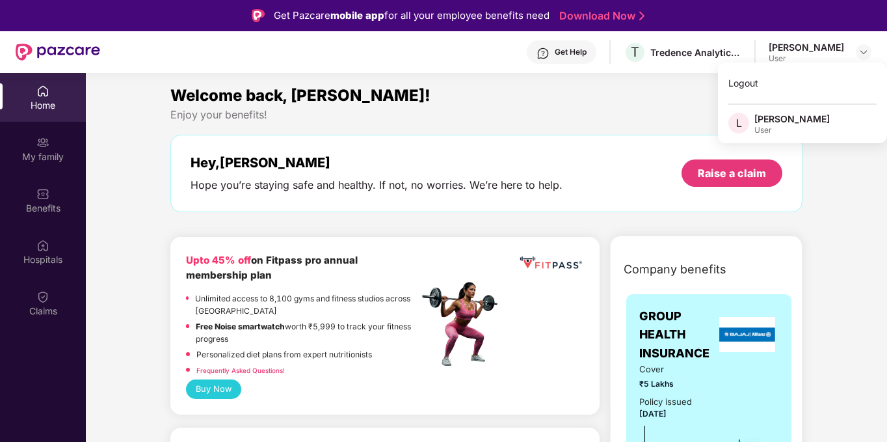
click at [814, 44] on div "[PERSON_NAME]" at bounding box center [806, 47] width 75 height 12
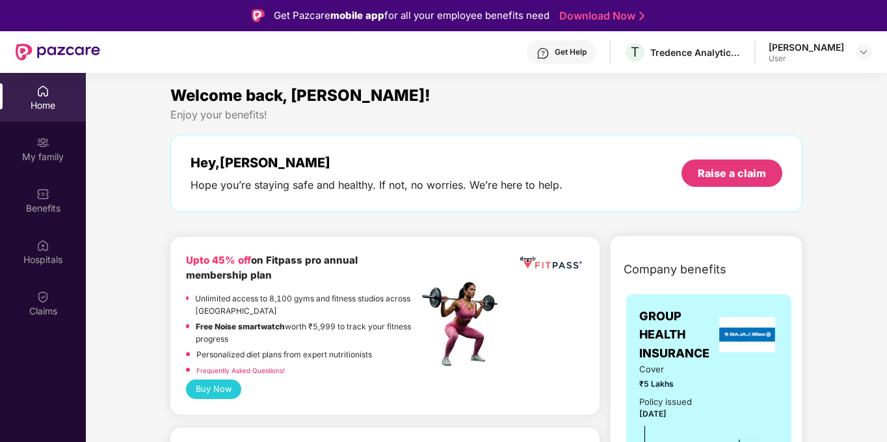
click at [778, 53] on div "[PERSON_NAME]" at bounding box center [806, 47] width 75 height 12
click at [871, 51] on header "Get Help T Tredence Analytics Solutions Private Limited [PERSON_NAME] Devapatla…" at bounding box center [443, 52] width 887 height 42
click at [863, 53] on img at bounding box center [863, 52] width 10 height 10
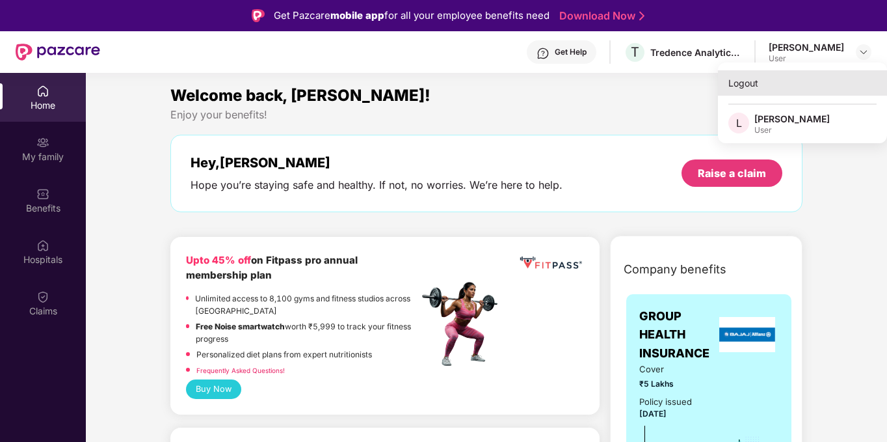
click at [741, 88] on div "Logout" at bounding box center [802, 82] width 169 height 25
